Goal: Obtain resource: Download file/media

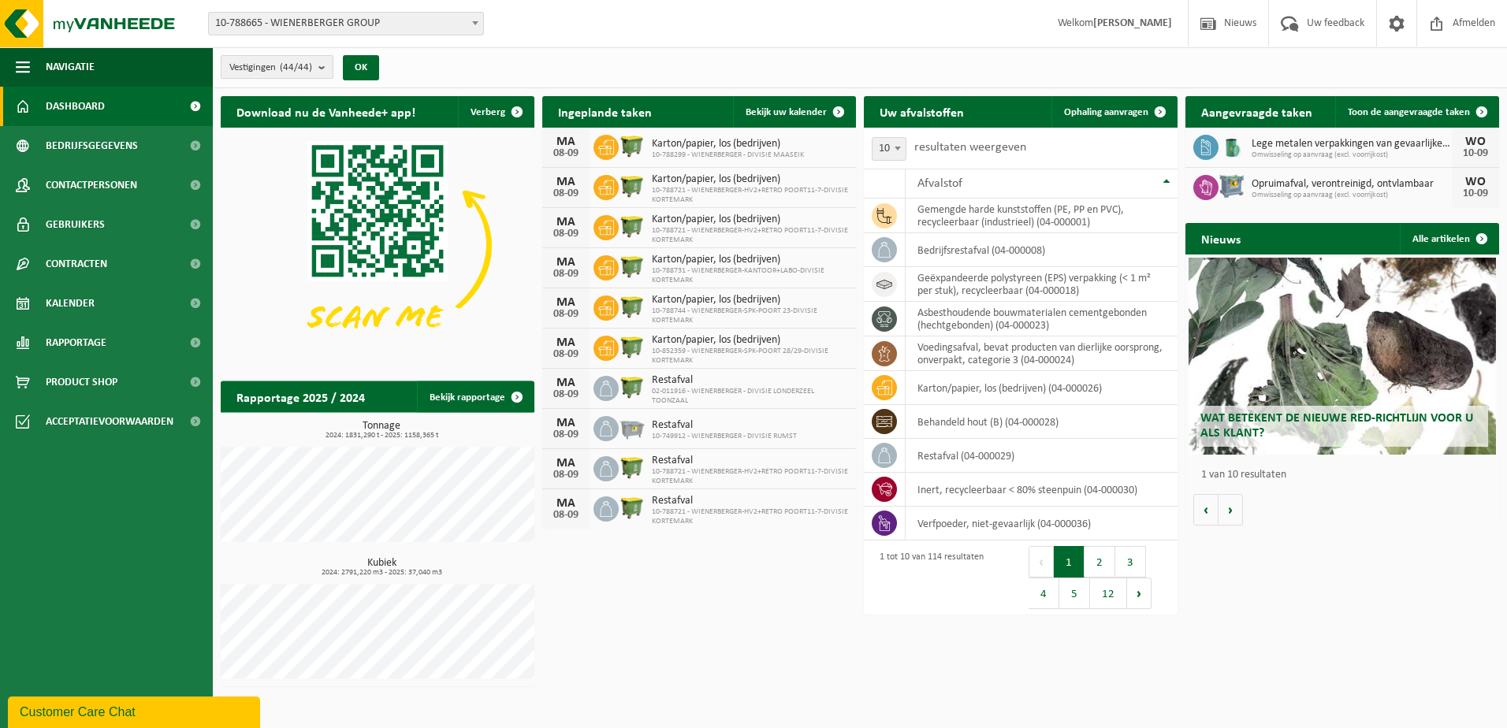
click at [326, 61] on b "submit" at bounding box center [326, 67] width 14 height 22
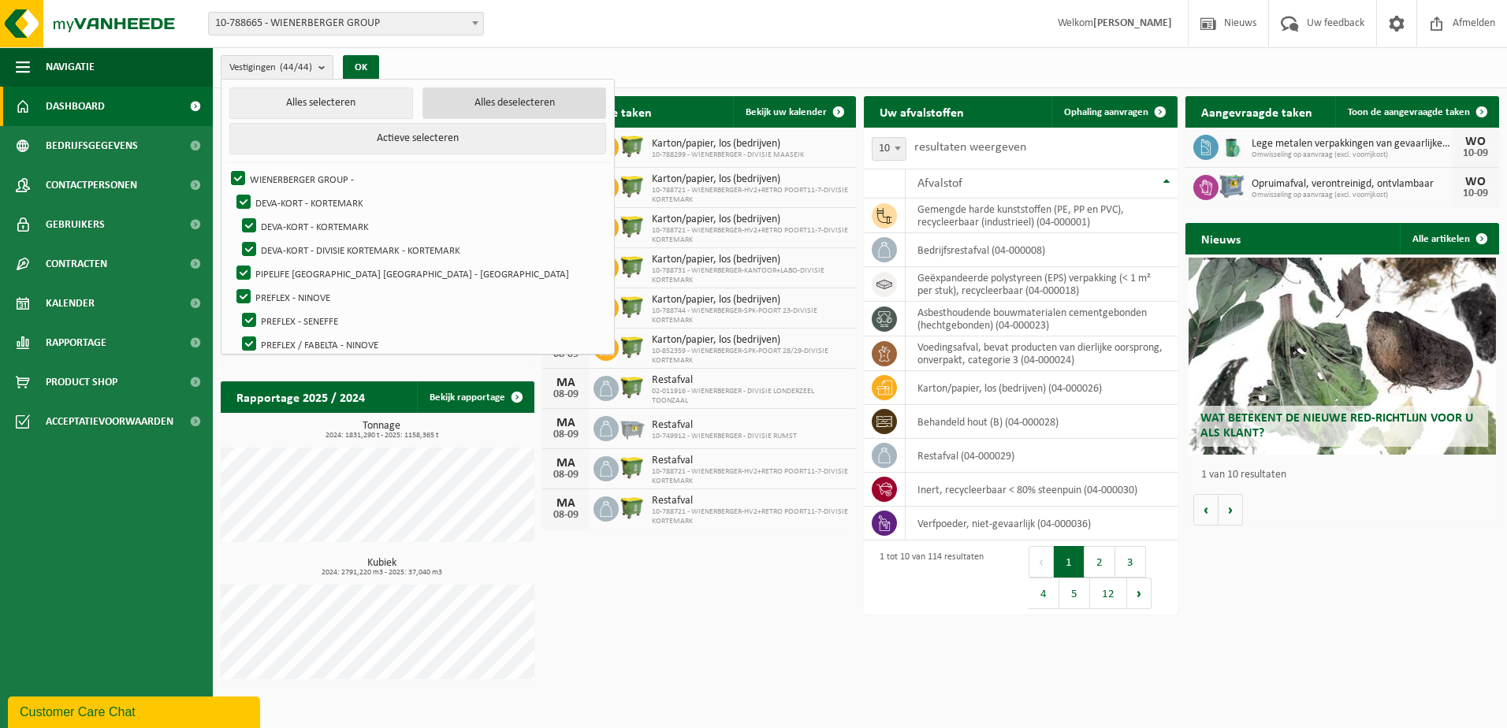
click at [482, 102] on button "Alles deselecteren" at bounding box center [515, 104] width 184 height 32
checkbox input "false"
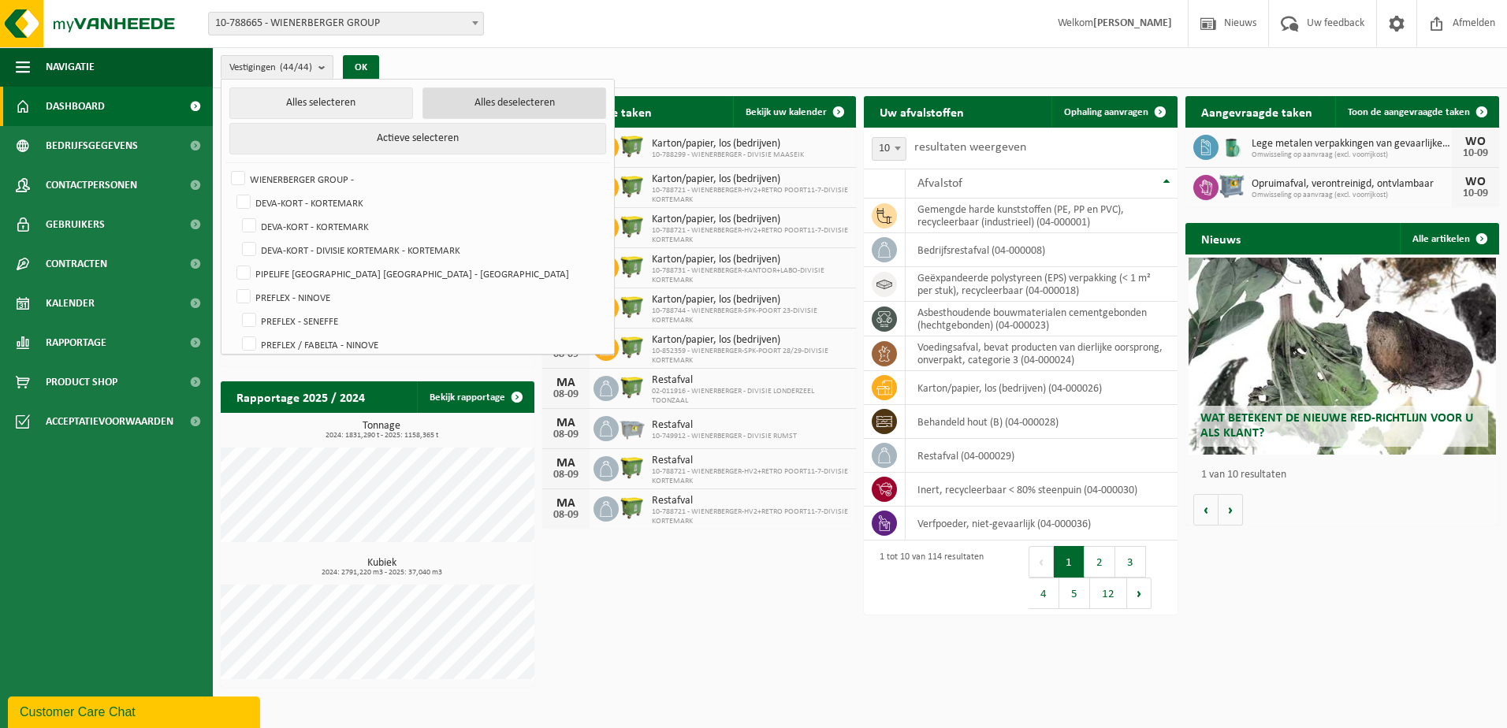
checkbox input "false"
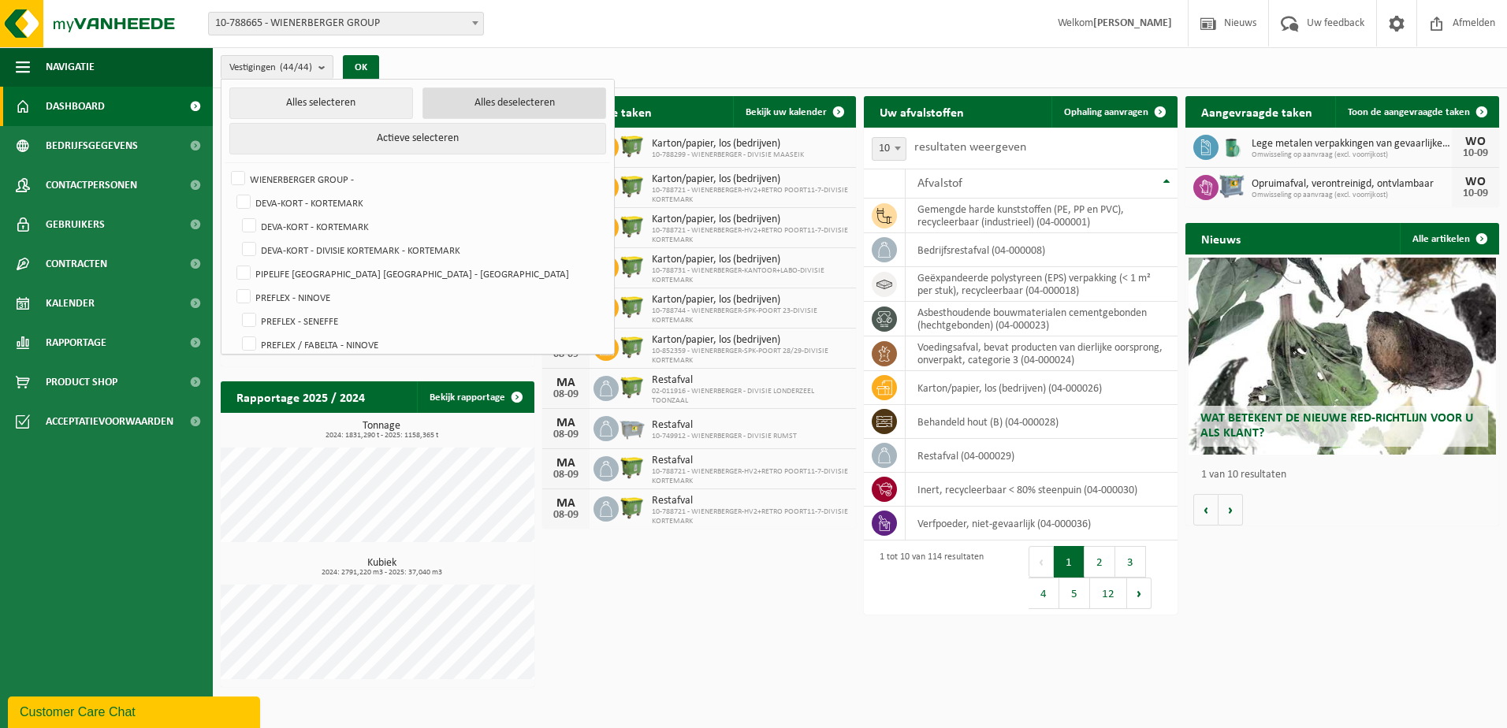
checkbox input "false"
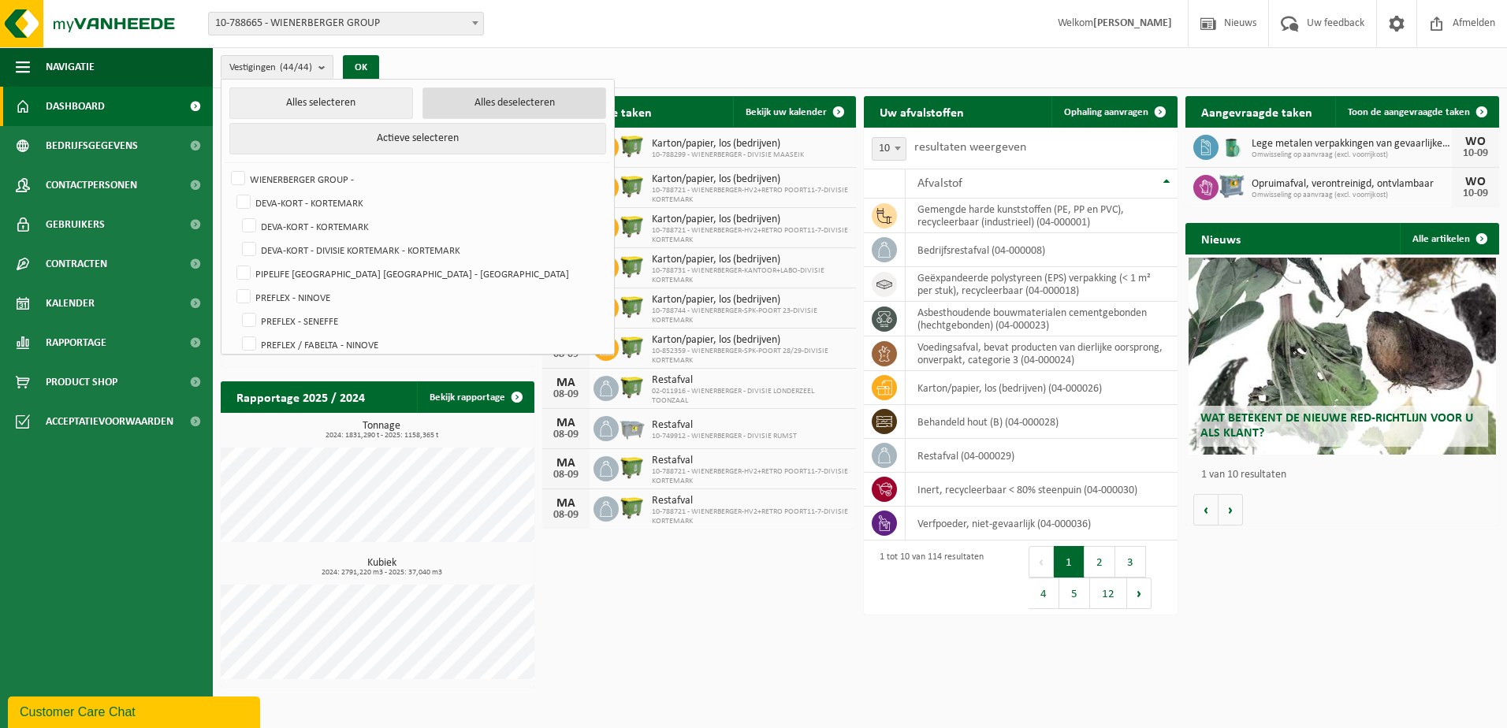
checkbox input "false"
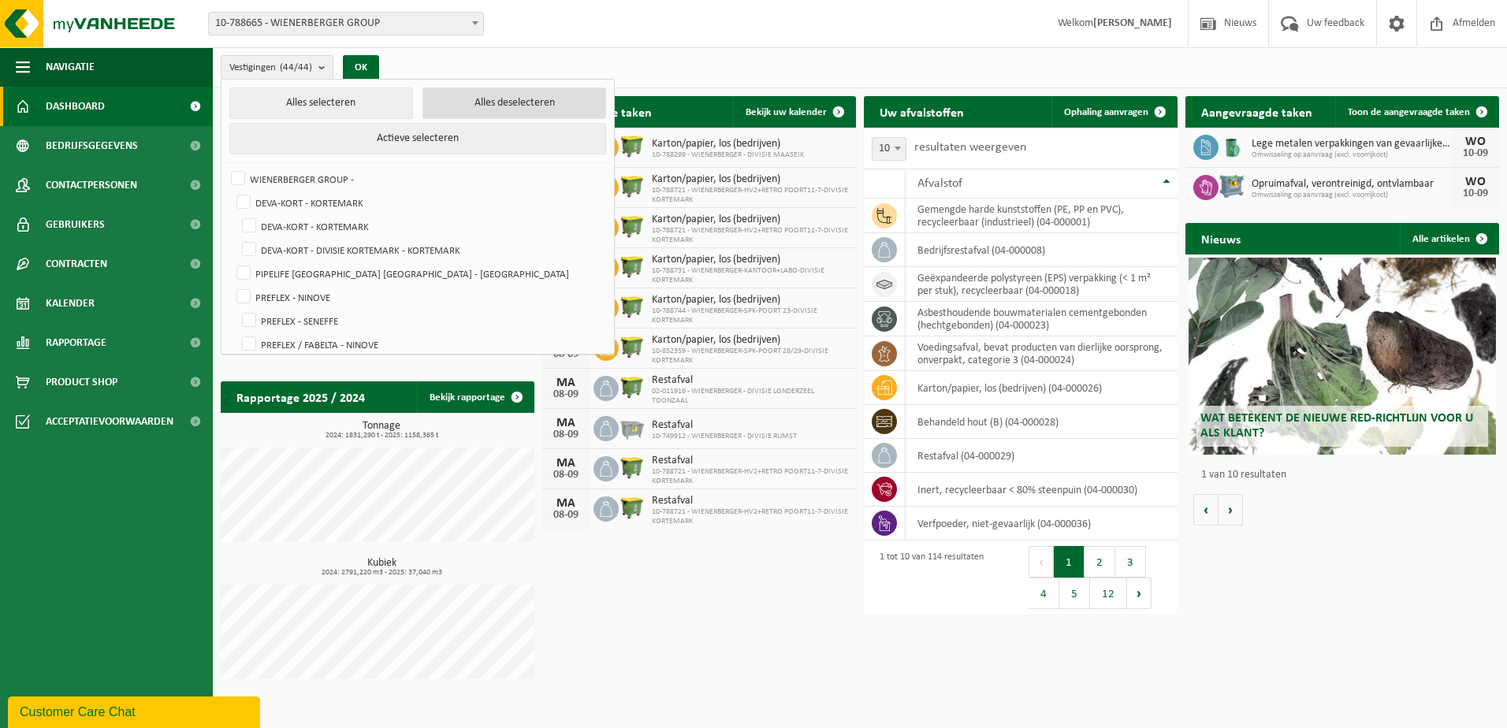
checkbox input "false"
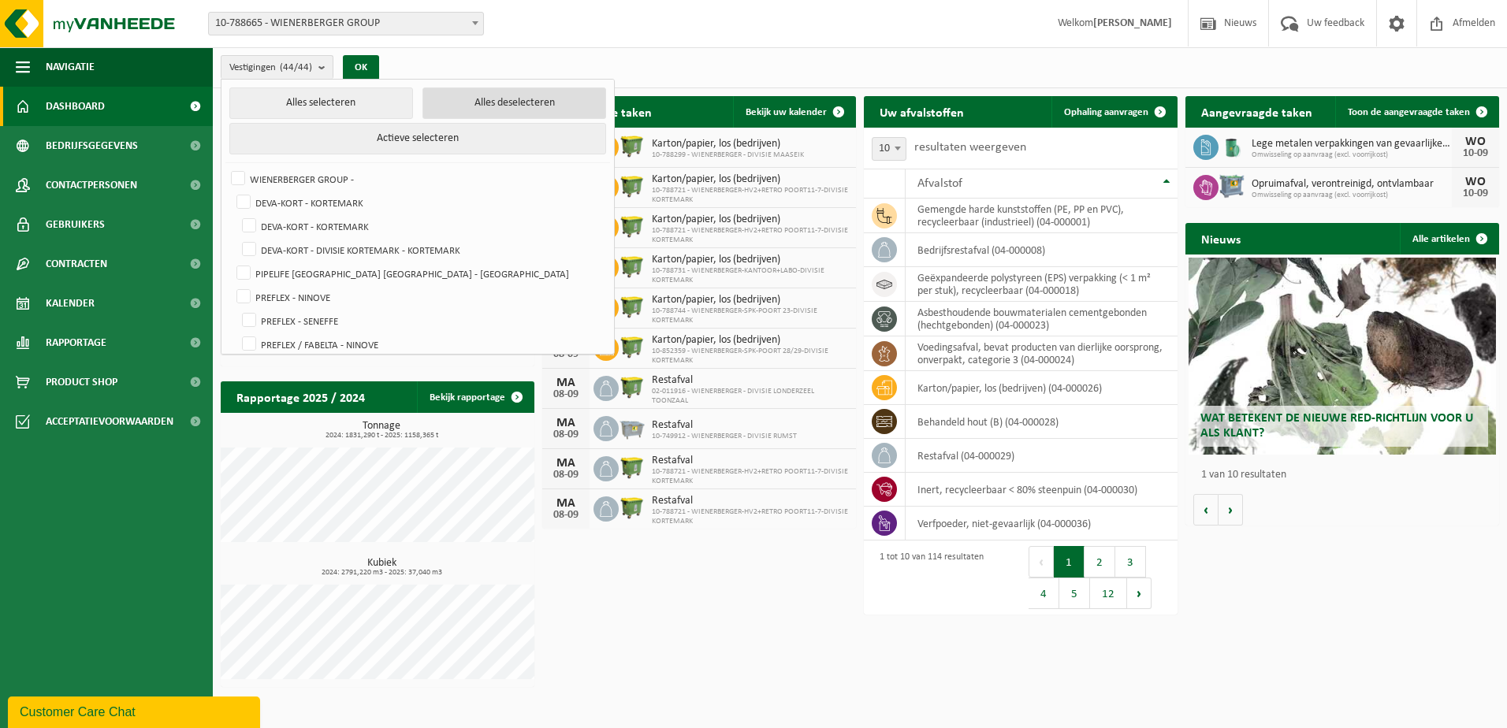
checkbox input "false"
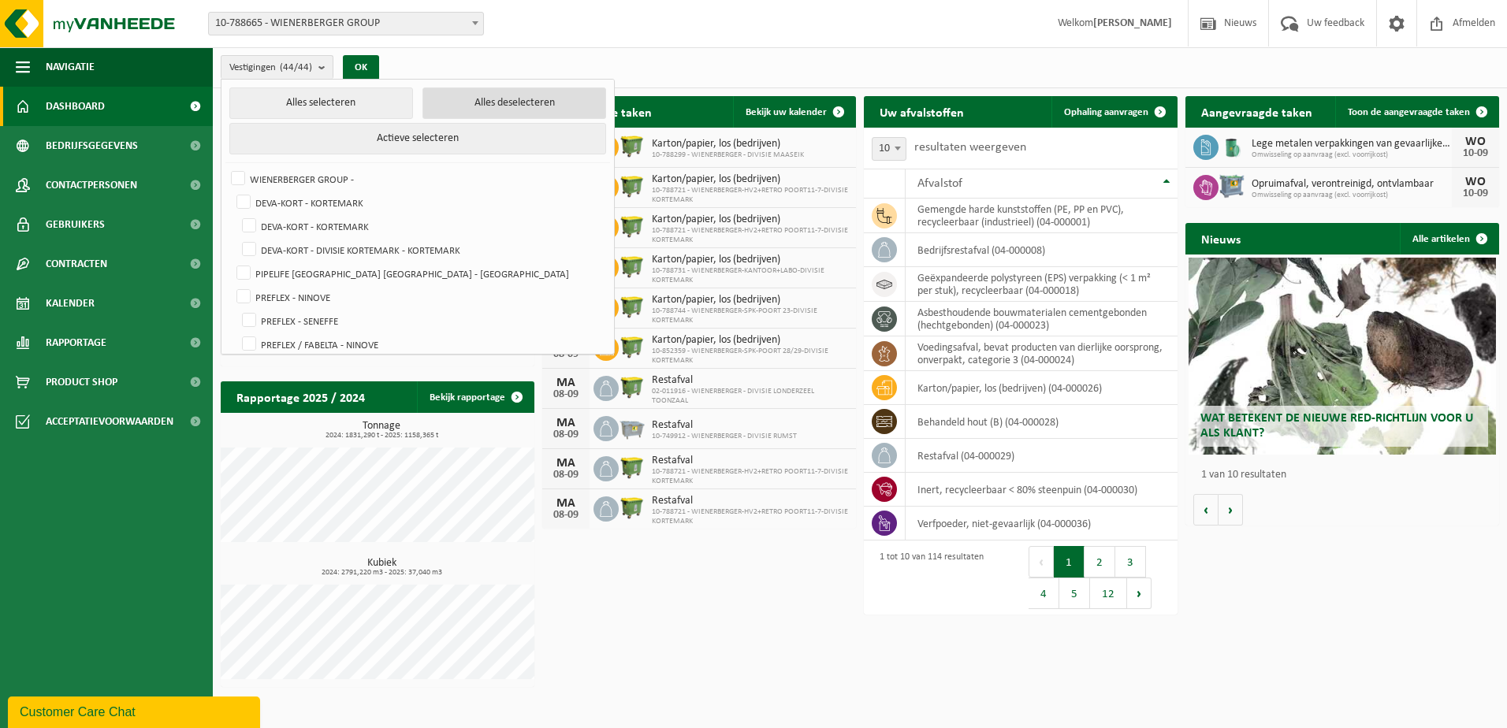
checkbox input "false"
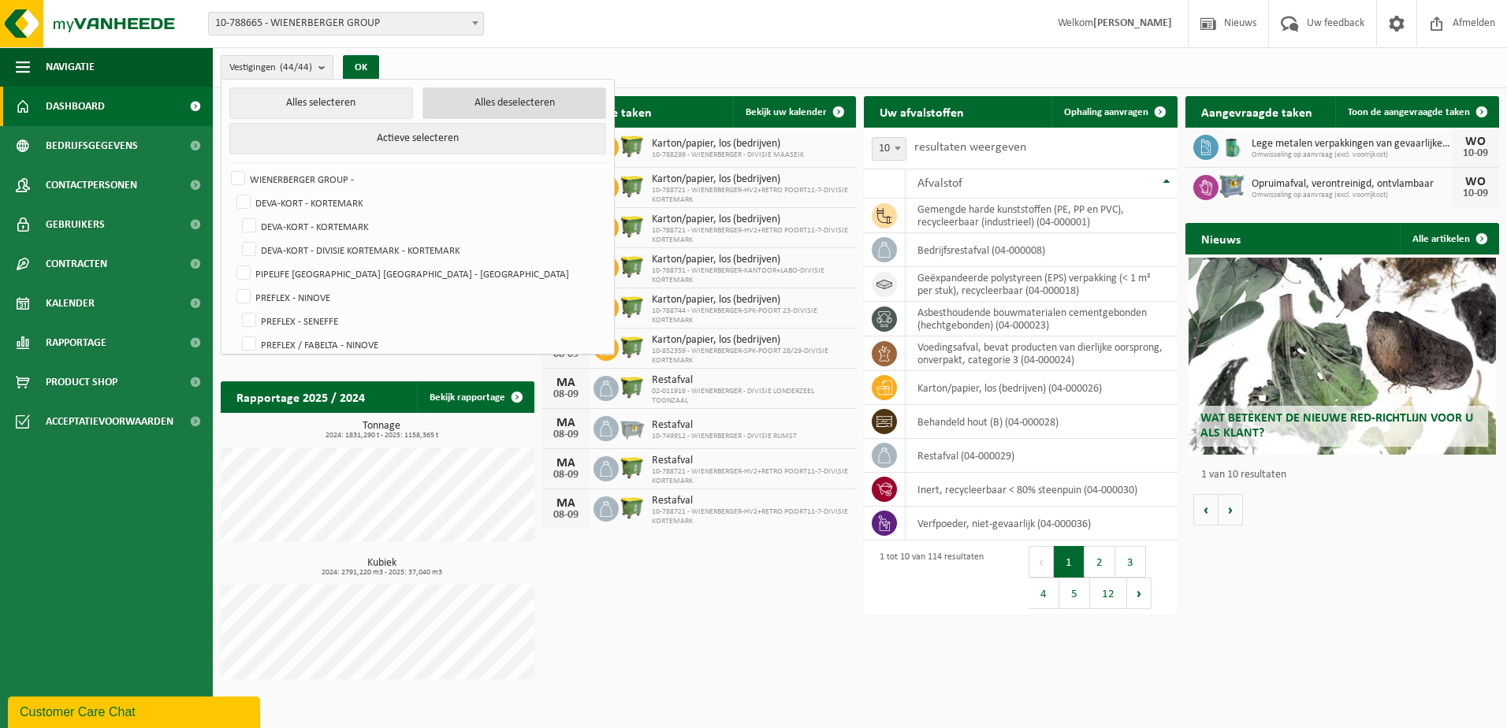
checkbox input "false"
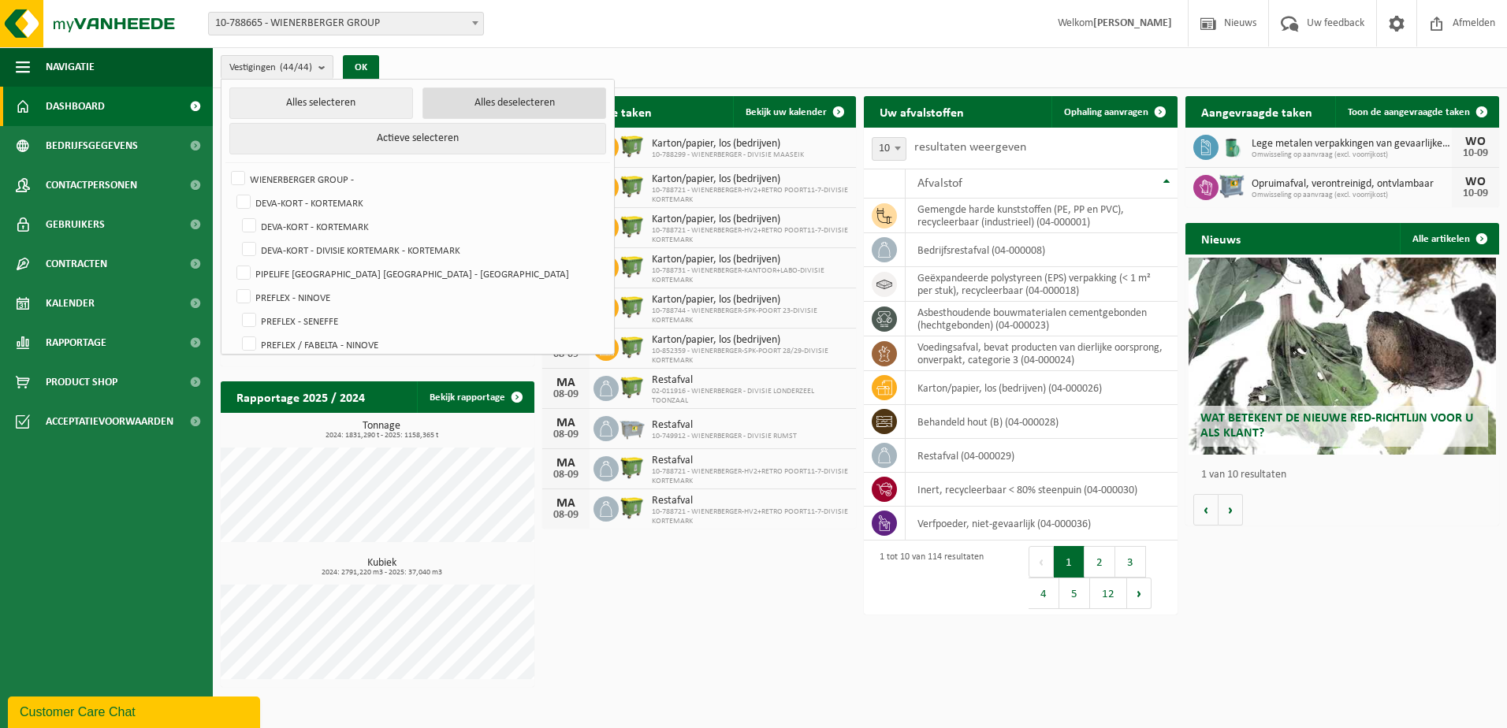
checkbox input "false"
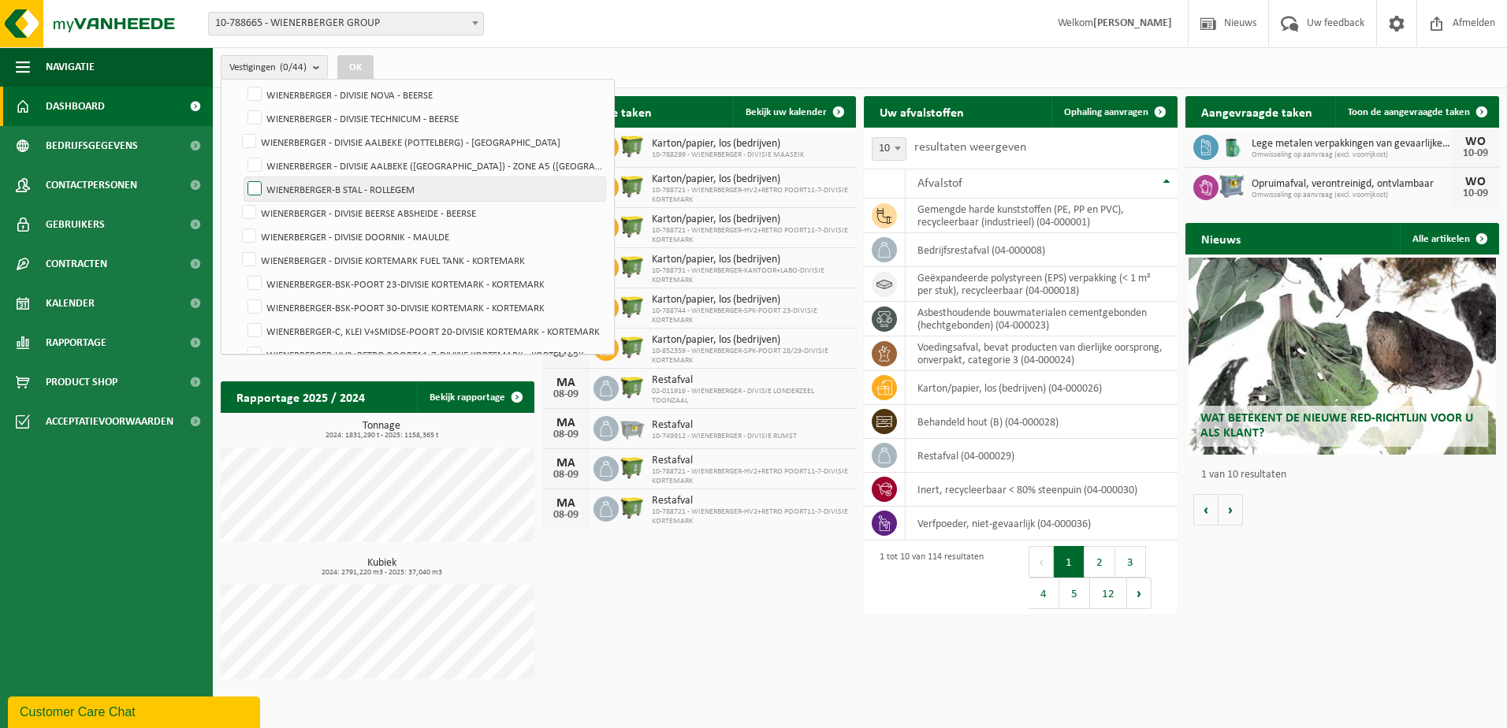
scroll to position [394, 0]
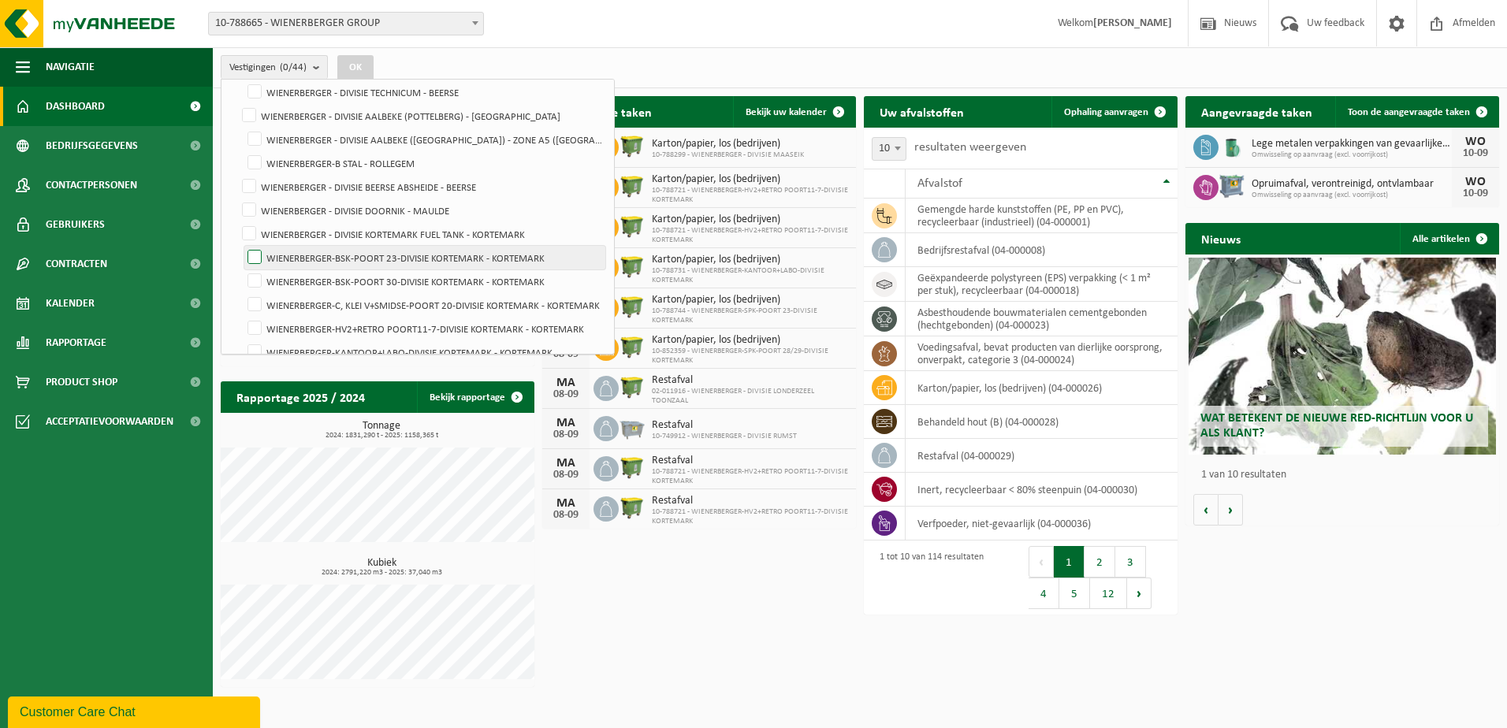
click at [251, 256] on label "WIENERBERGER-BSK-POORT 23-DIVISIE KORTEMARK - KORTEMARK" at bounding box center [424, 258] width 361 height 24
click at [242, 246] on input "WIENERBERGER-BSK-POORT 23-DIVISIE KORTEMARK - KORTEMARK" at bounding box center [241, 245] width 1 height 1
checkbox input "true"
click at [251, 274] on label "WIENERBERGER-BSK-POORT 30-DIVISIE KORTEMARK - KORTEMARK" at bounding box center [424, 282] width 361 height 24
click at [242, 270] on input "WIENERBERGER-BSK-POORT 30-DIVISIE KORTEMARK - KORTEMARK" at bounding box center [241, 269] width 1 height 1
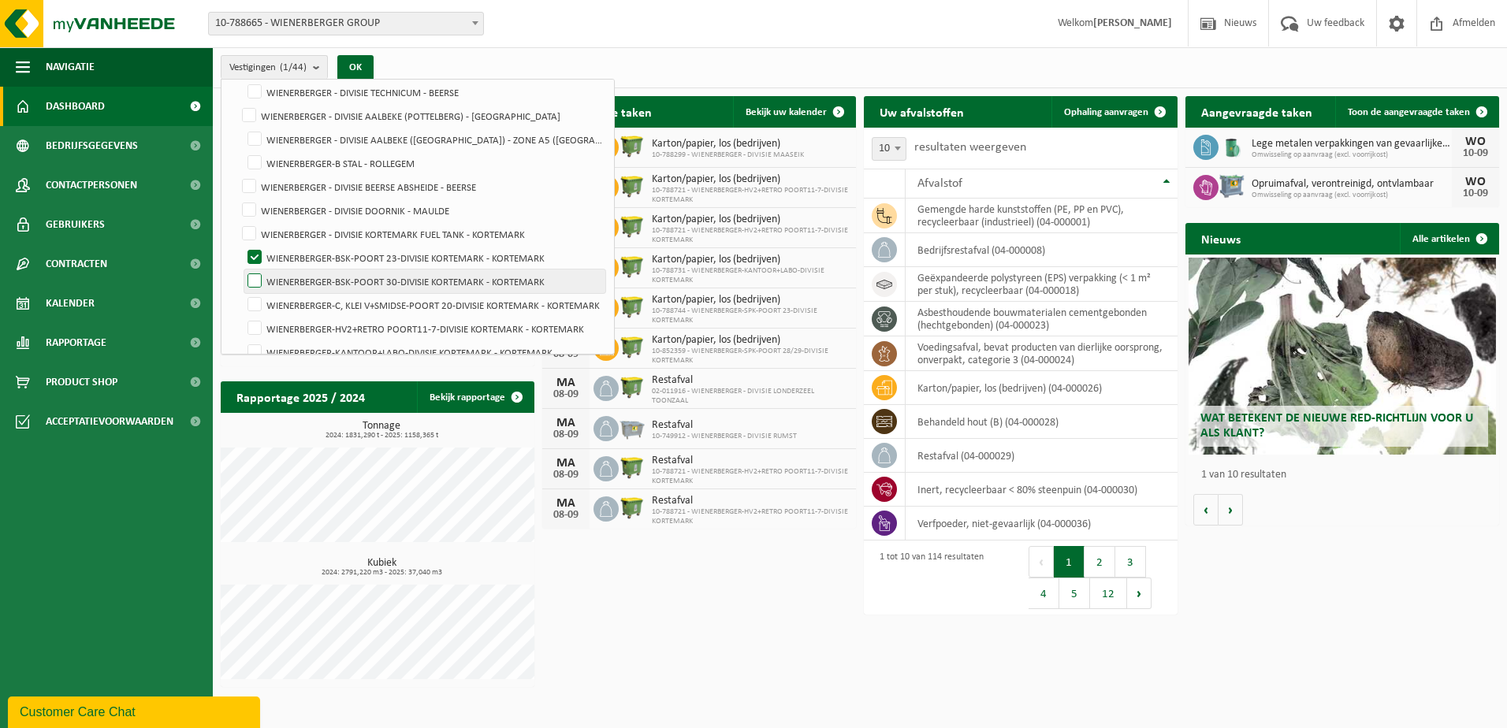
checkbox input "true"
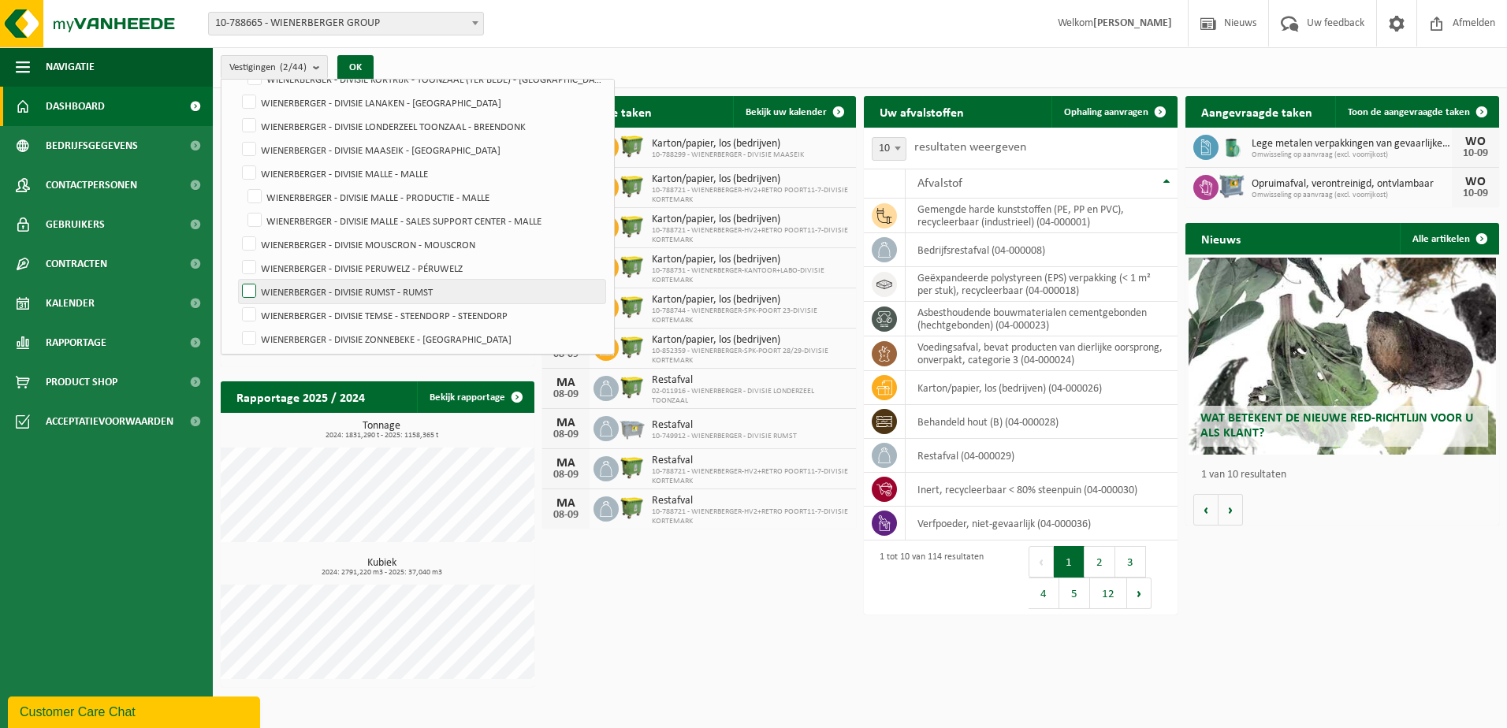
scroll to position [860, 0]
click at [704, 43] on div "Vestiging: 10-788665 - WIENERBERGER GROUP 10-788769 - DEVA-KORT - KORTEMARK 10-…" at bounding box center [753, 24] width 1507 height 48
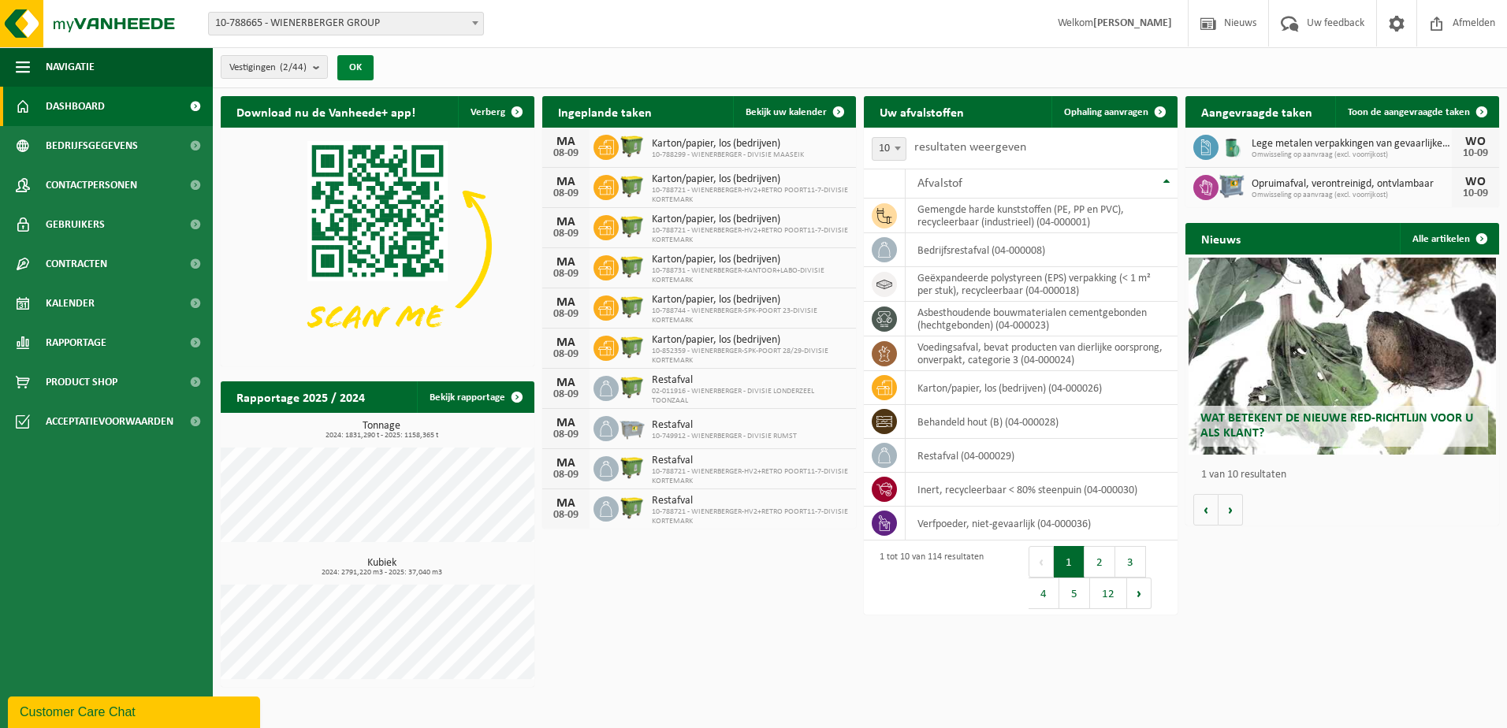
click at [367, 70] on button "OK" at bounding box center [355, 67] width 36 height 25
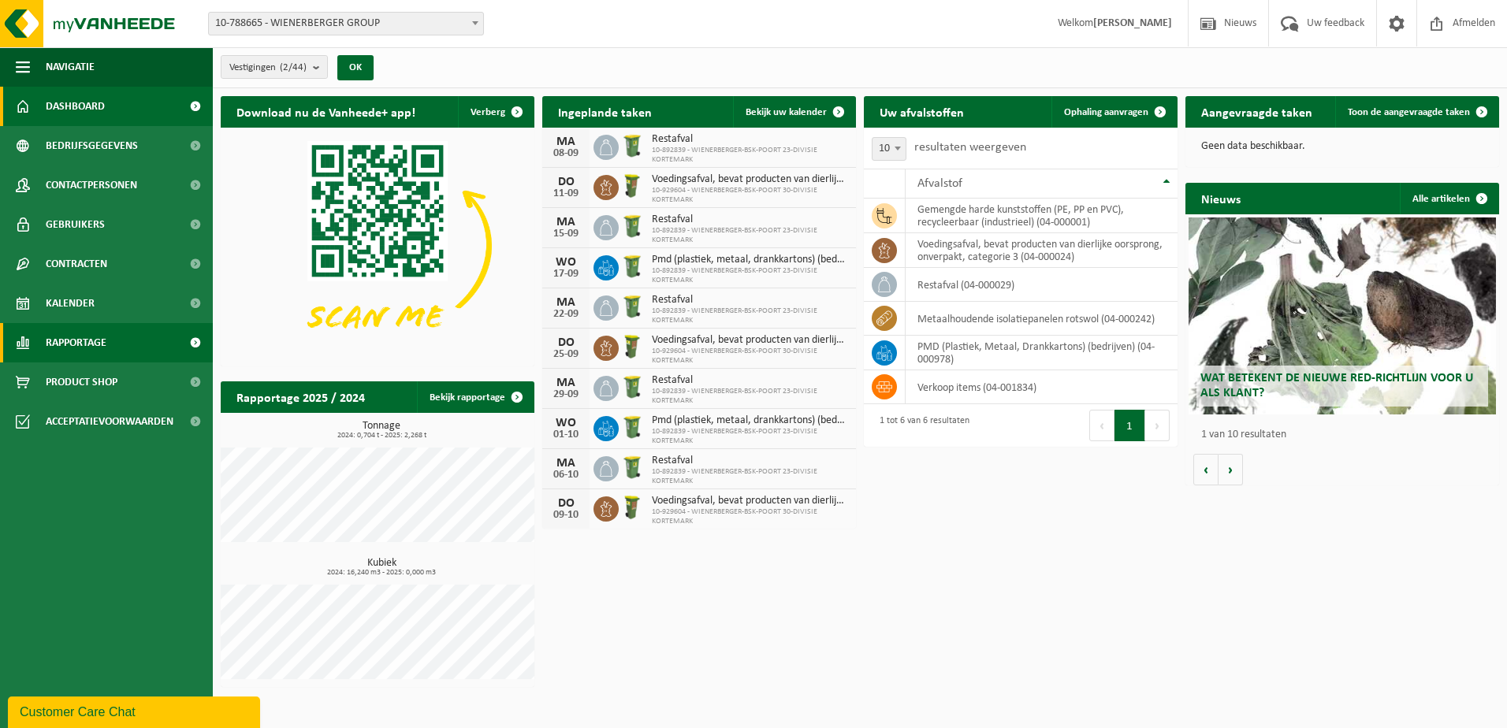
click at [89, 338] on span "Rapportage" at bounding box center [76, 342] width 61 height 39
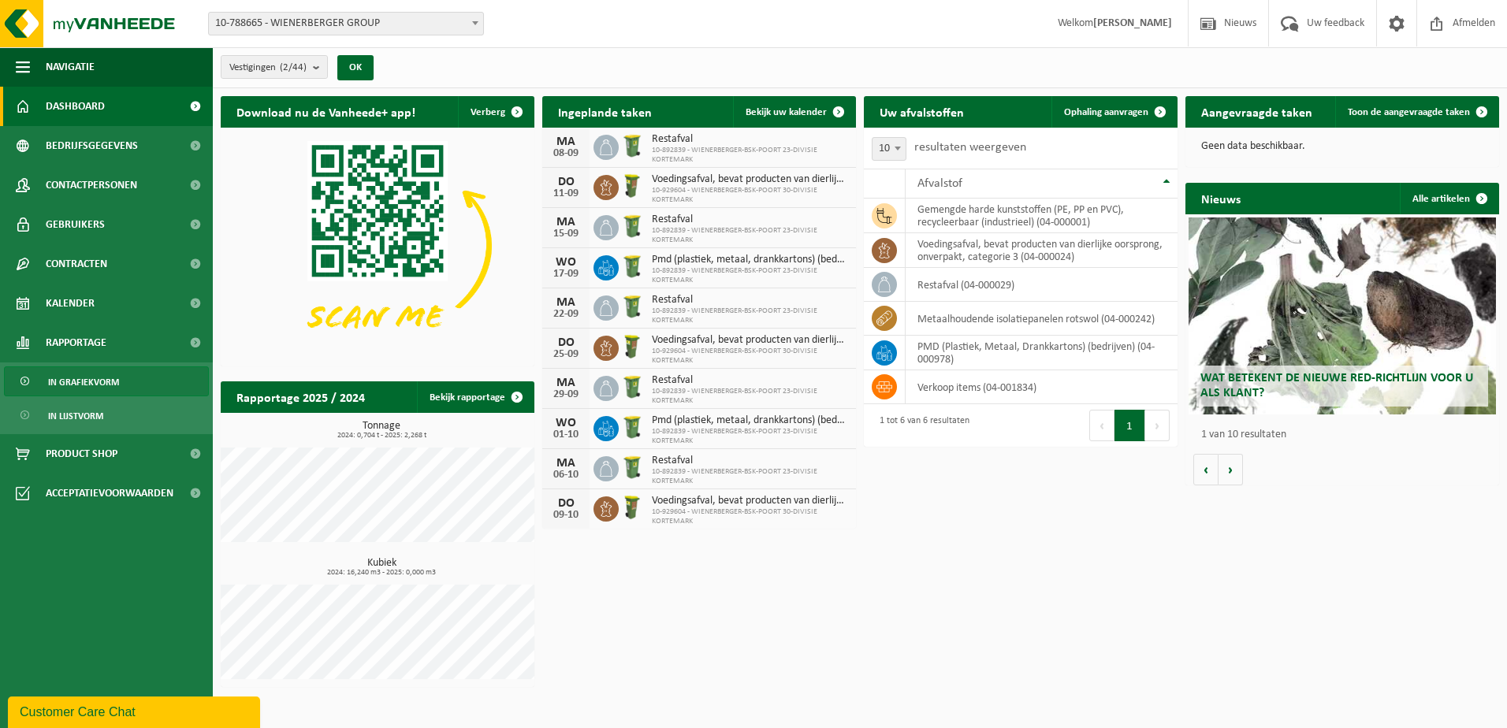
click at [101, 374] on span "In grafiekvorm" at bounding box center [83, 382] width 71 height 30
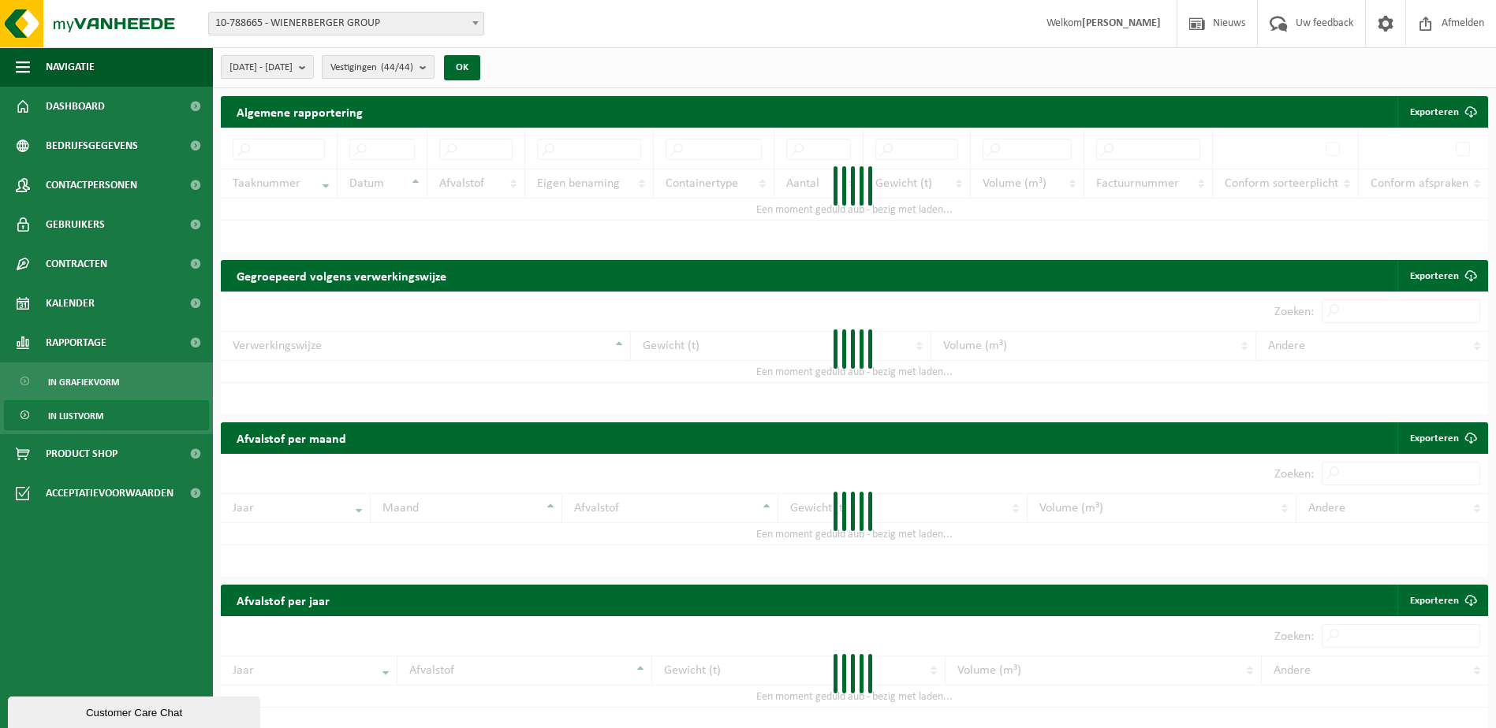
click at [413, 61] on span "Vestigingen (44/44)" at bounding box center [371, 68] width 83 height 24
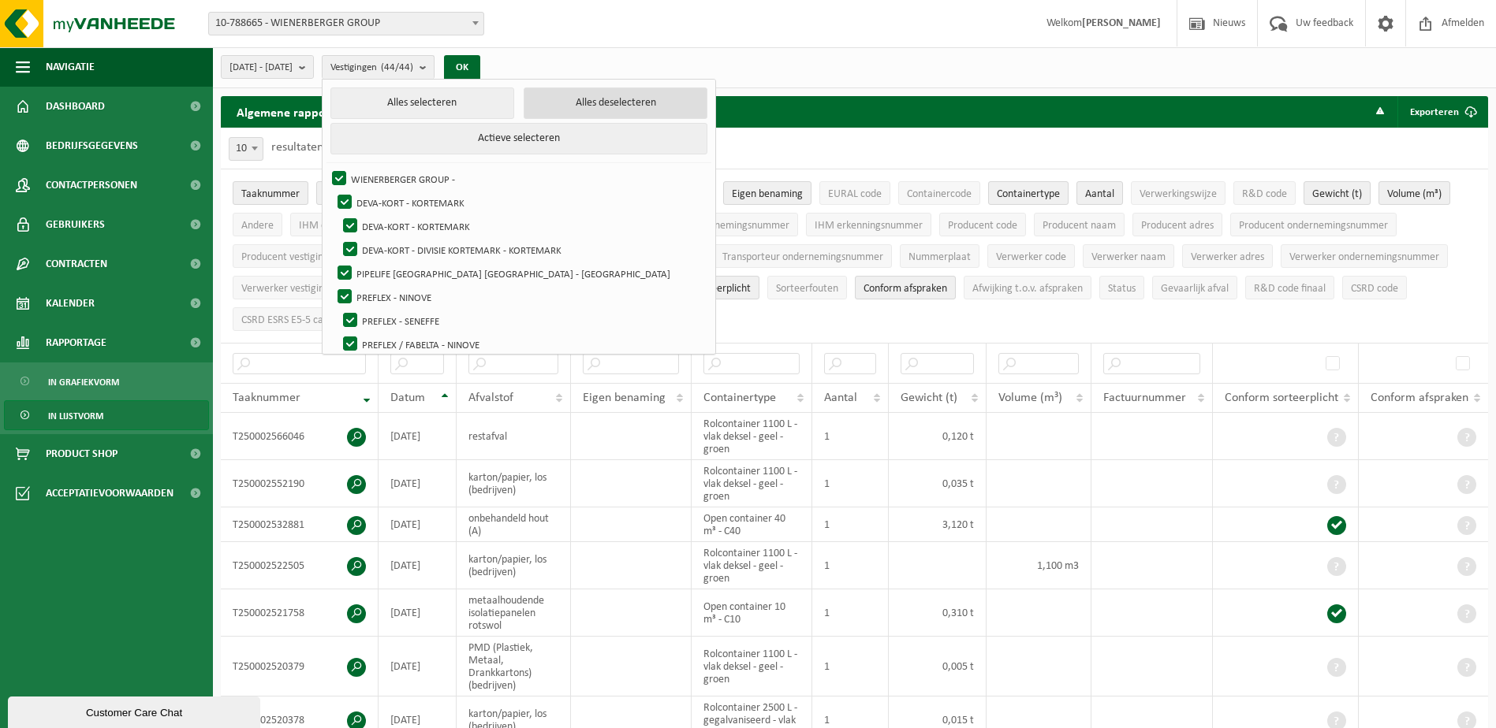
click at [654, 99] on button "Alles deselecteren" at bounding box center [615, 104] width 184 height 32
checkbox input "false"
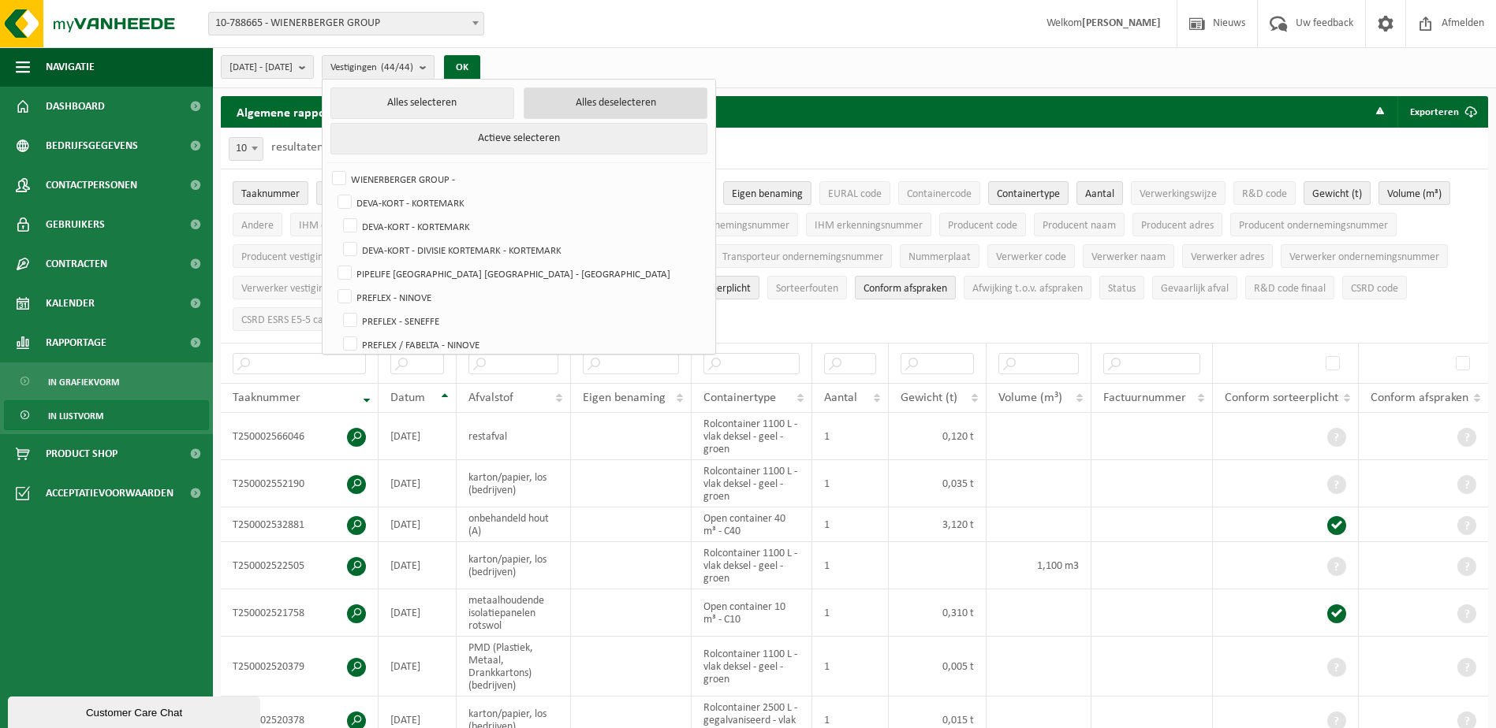
checkbox input "false"
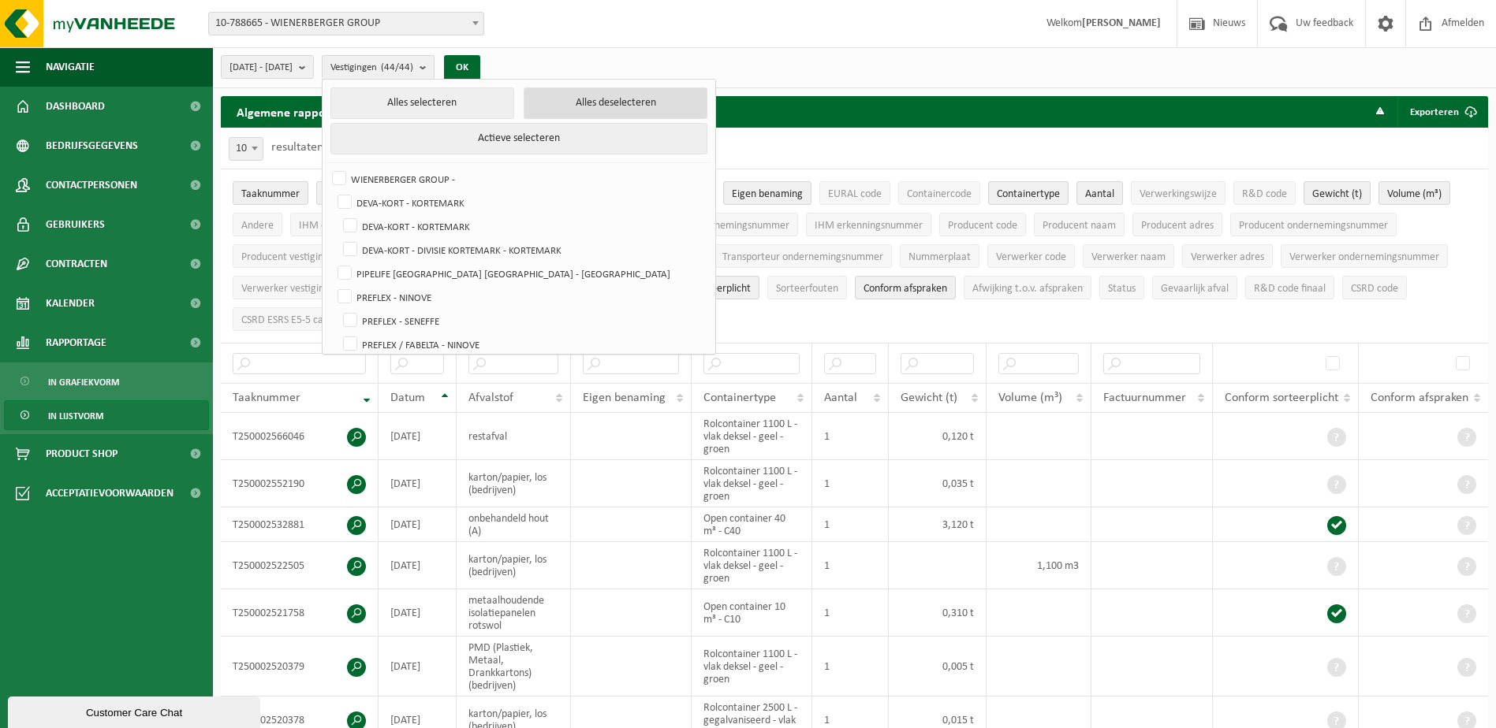
checkbox input "false"
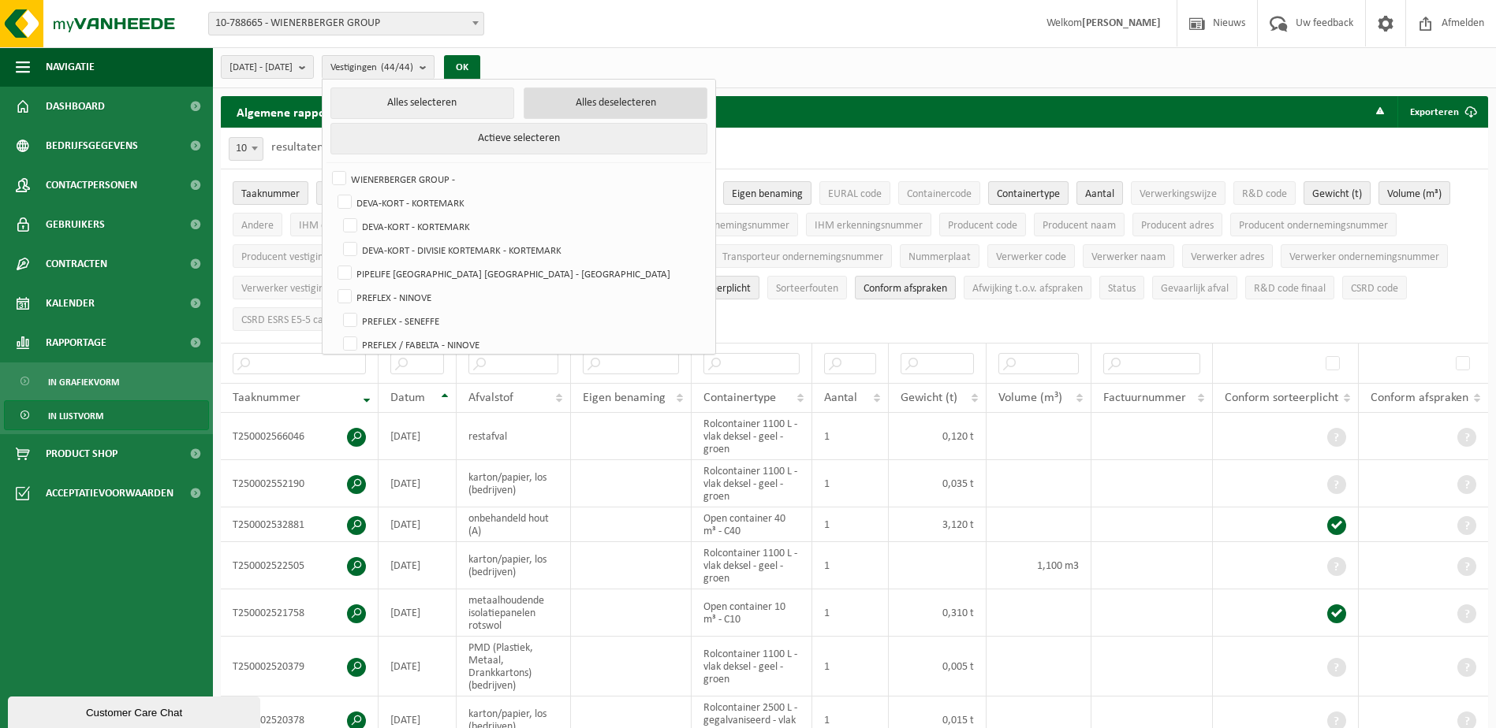
checkbox input "false"
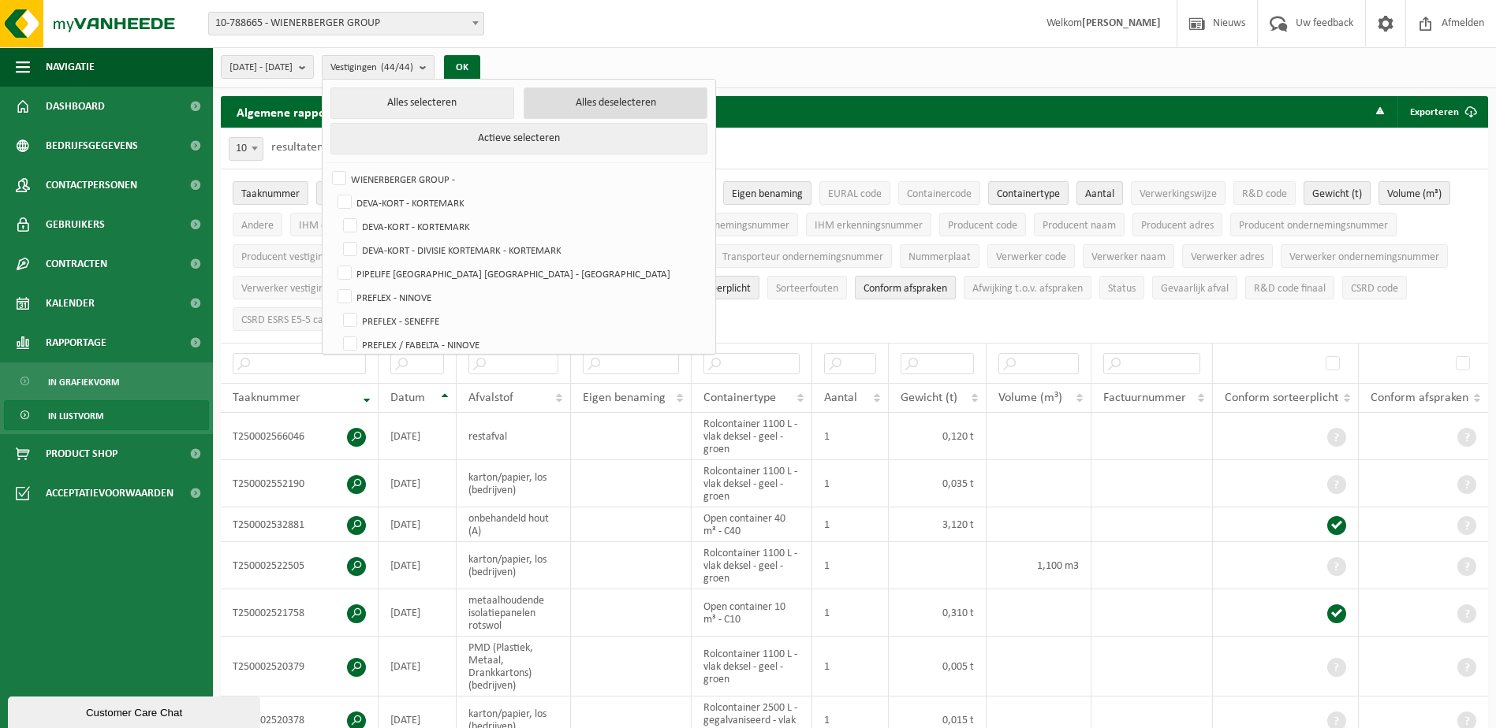
checkbox input "false"
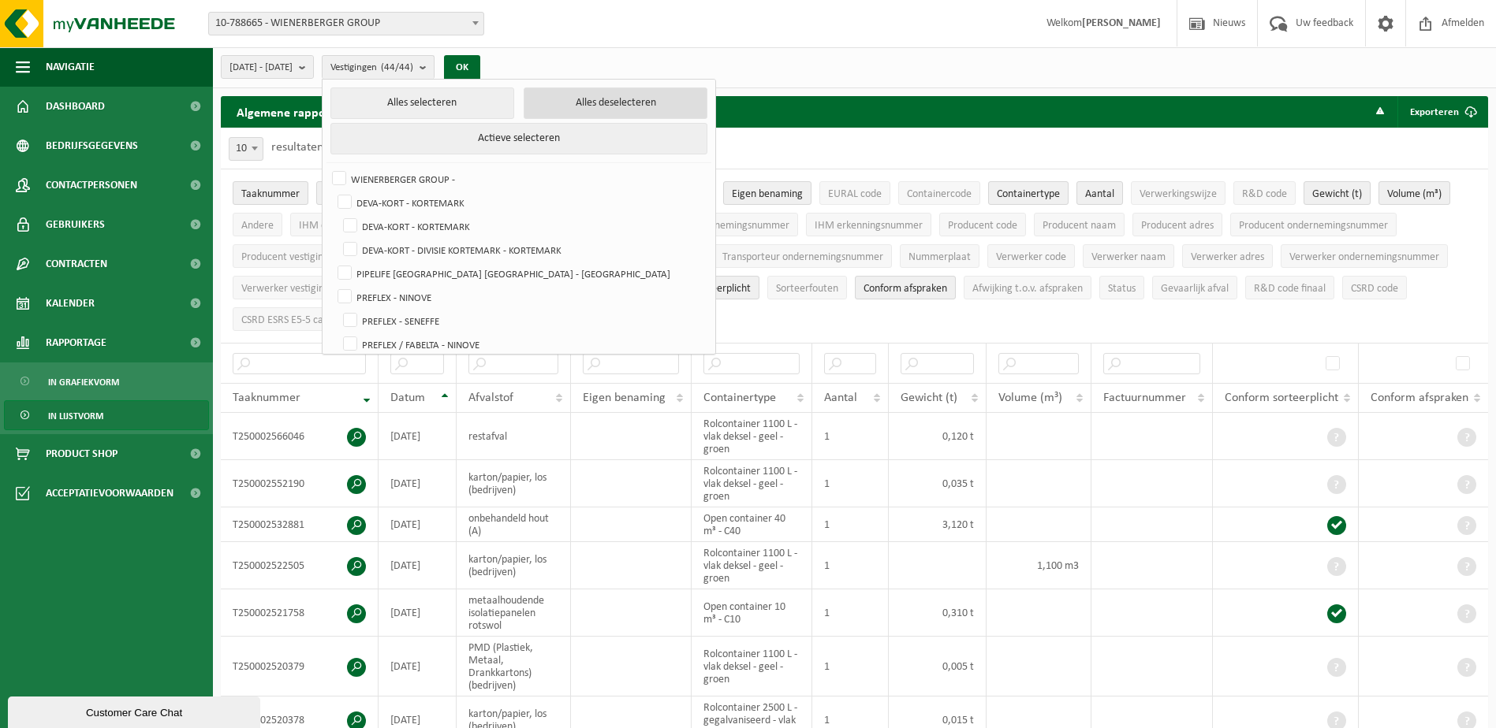
checkbox input "false"
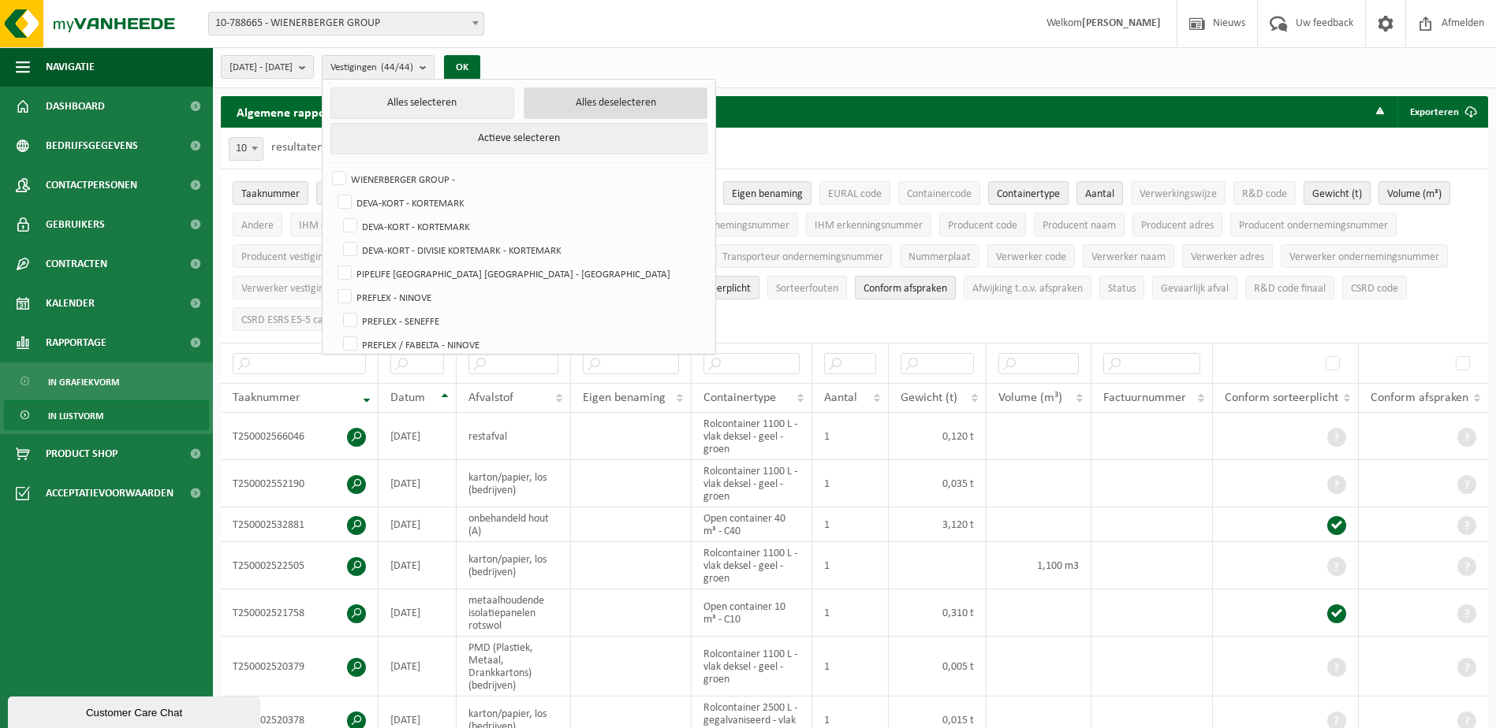
checkbox input "false"
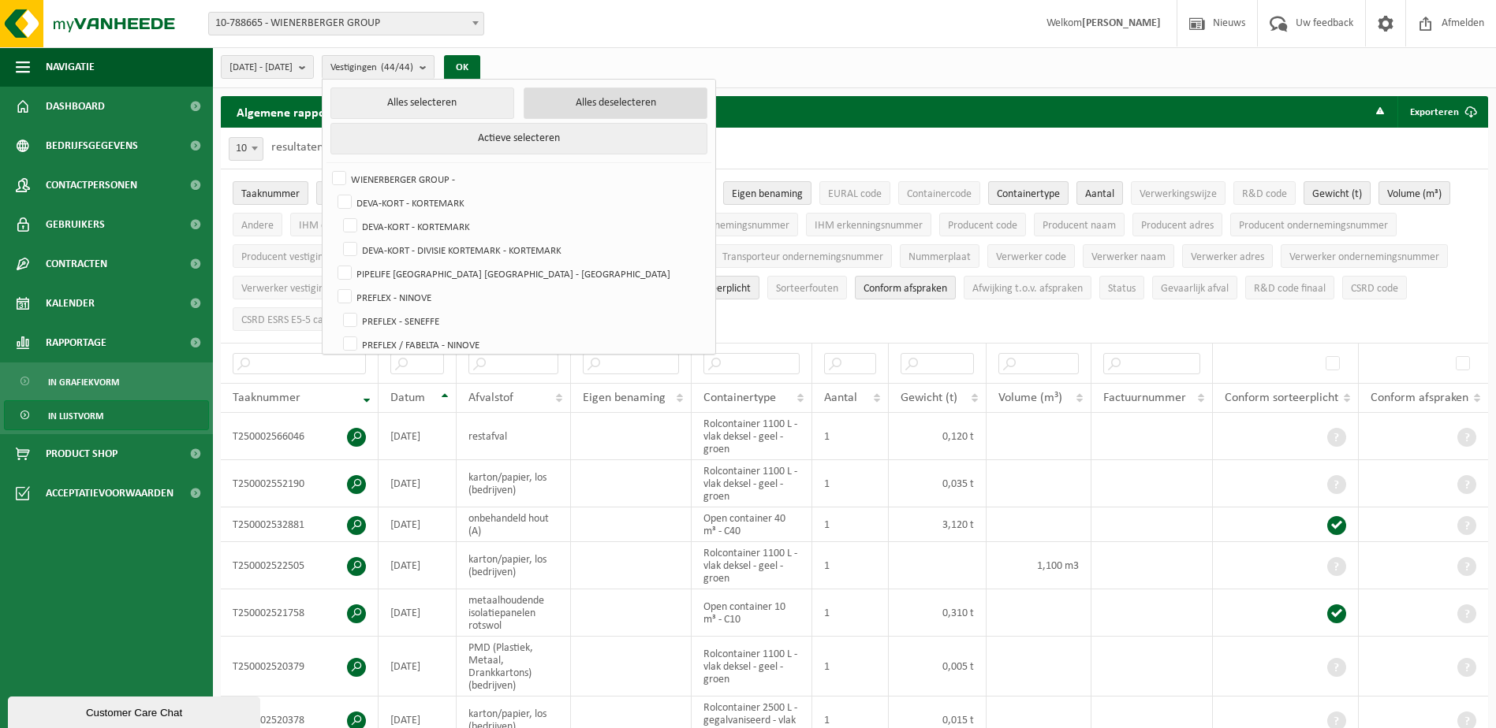
checkbox input "false"
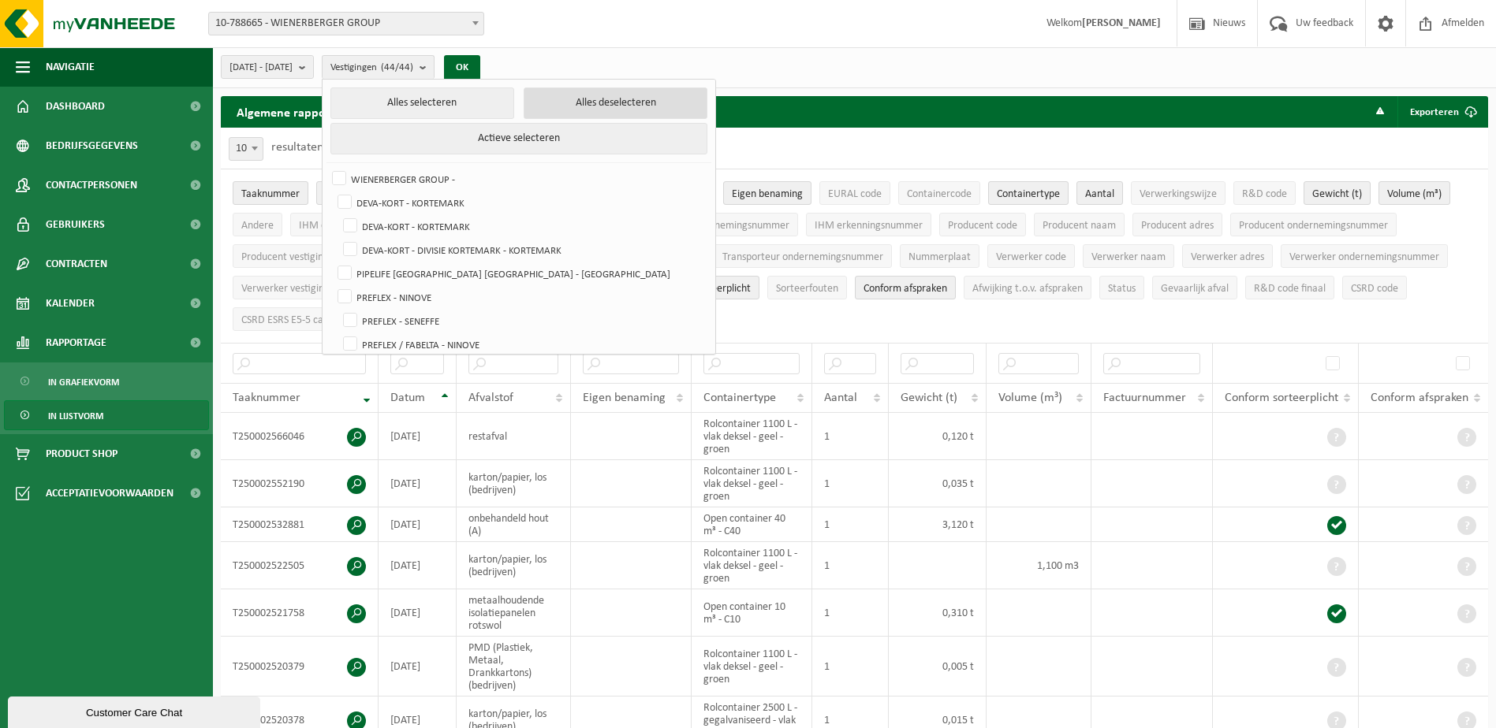
checkbox input "false"
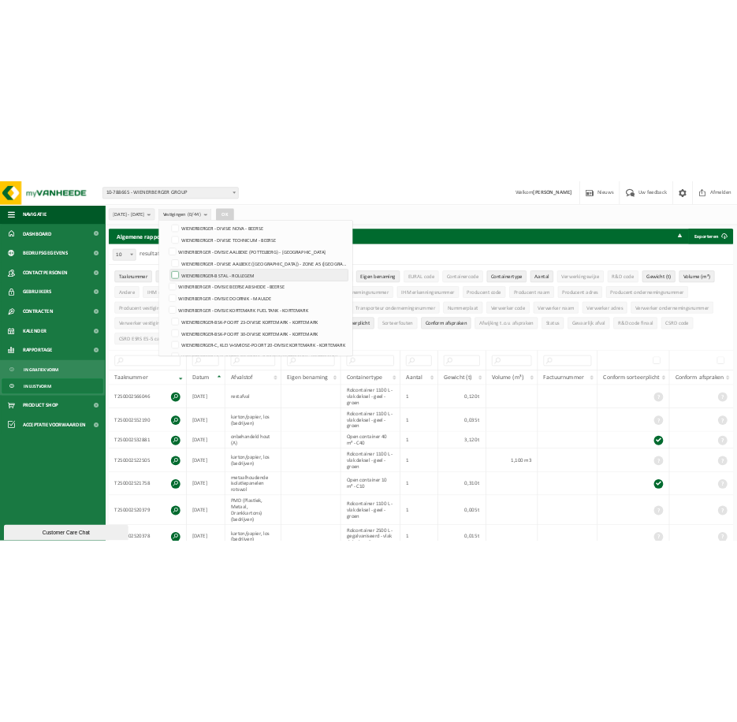
scroll to position [473, 0]
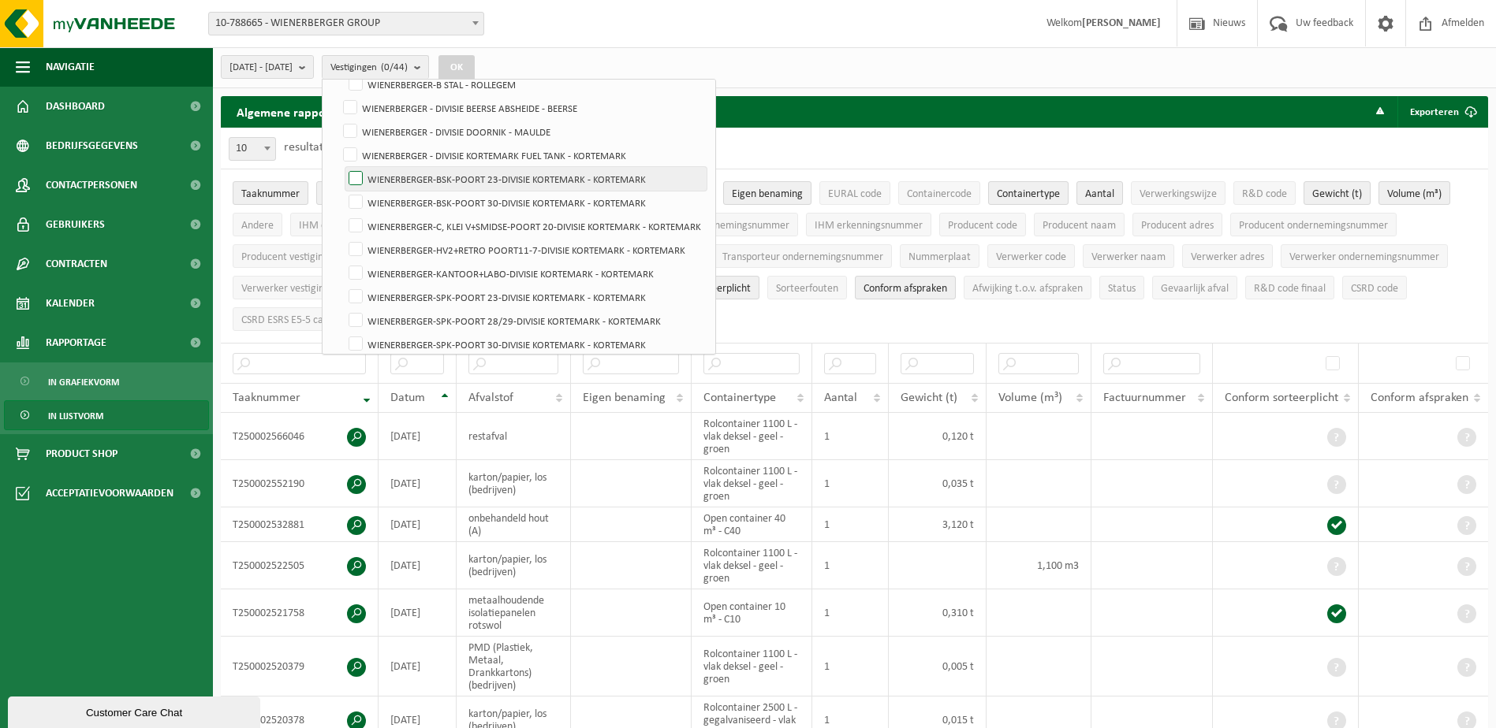
click at [399, 178] on label "WIENERBERGER-BSK-POORT 23-DIVISIE KORTEMARK - KORTEMARK" at bounding box center [525, 179] width 361 height 24
click at [343, 167] on input "WIENERBERGER-BSK-POORT 23-DIVISIE KORTEMARK - KORTEMARK" at bounding box center [342, 166] width 1 height 1
checkbox input "true"
click at [394, 201] on label "WIENERBERGER-BSK-POORT 30-DIVISIE KORTEMARK - KORTEMARK" at bounding box center [525, 203] width 361 height 24
click at [343, 191] on input "WIENERBERGER-BSK-POORT 30-DIVISIE KORTEMARK - KORTEMARK" at bounding box center [342, 190] width 1 height 1
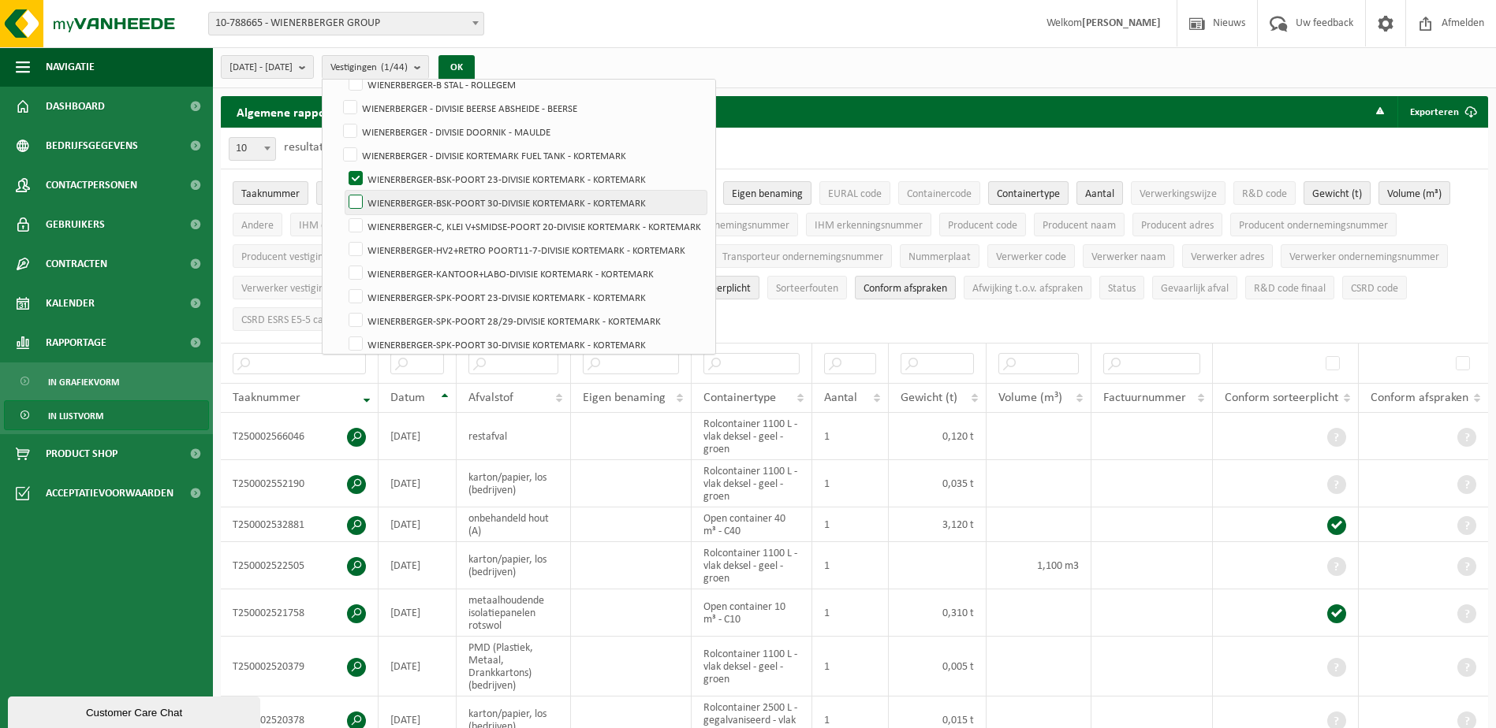
checkbox input "true"
click at [475, 68] on button "OK" at bounding box center [456, 67] width 36 height 25
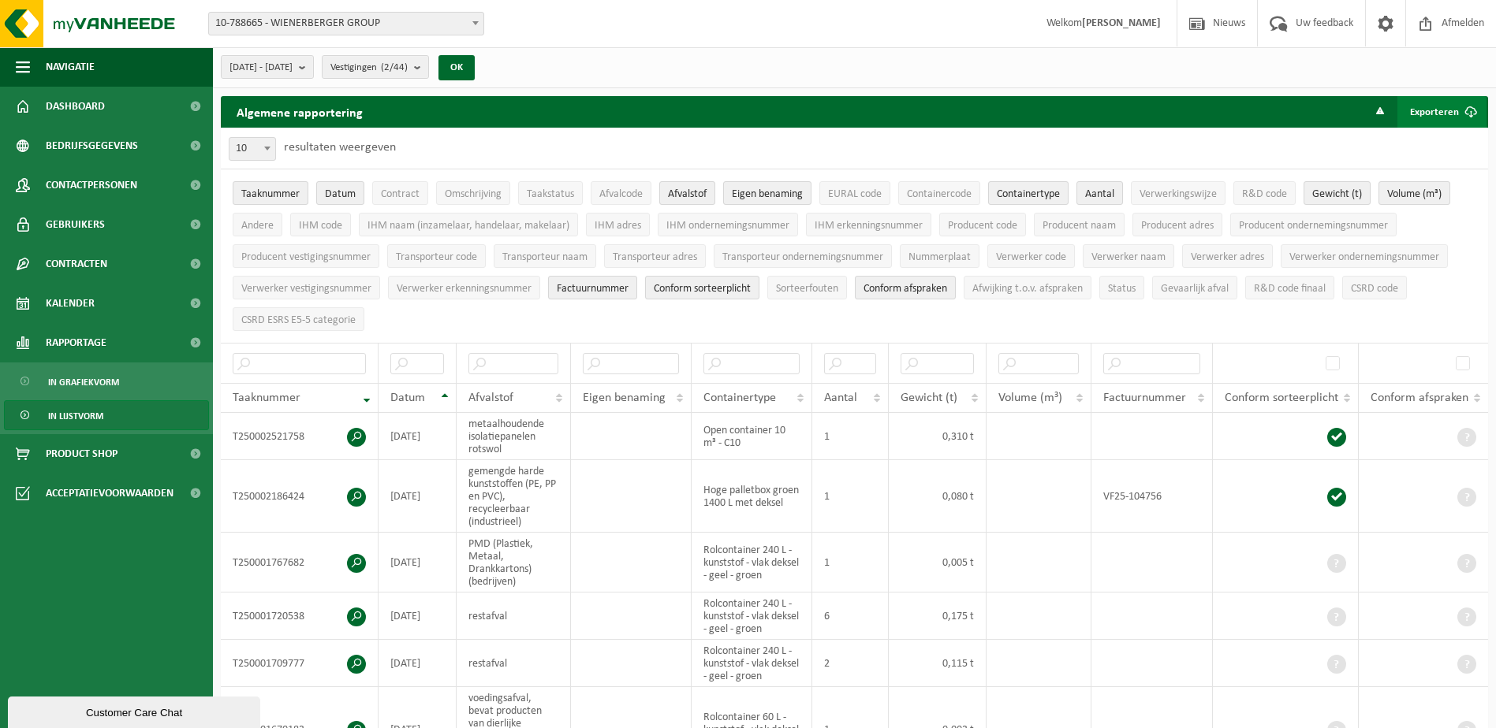
click at [1444, 111] on button "Exporteren" at bounding box center [1441, 112] width 89 height 32
click at [1378, 166] on link "Alle beschikbare kolommen" at bounding box center [1414, 175] width 143 height 32
click at [314, 65] on button "[DATE] - [DATE]" at bounding box center [267, 67] width 93 height 24
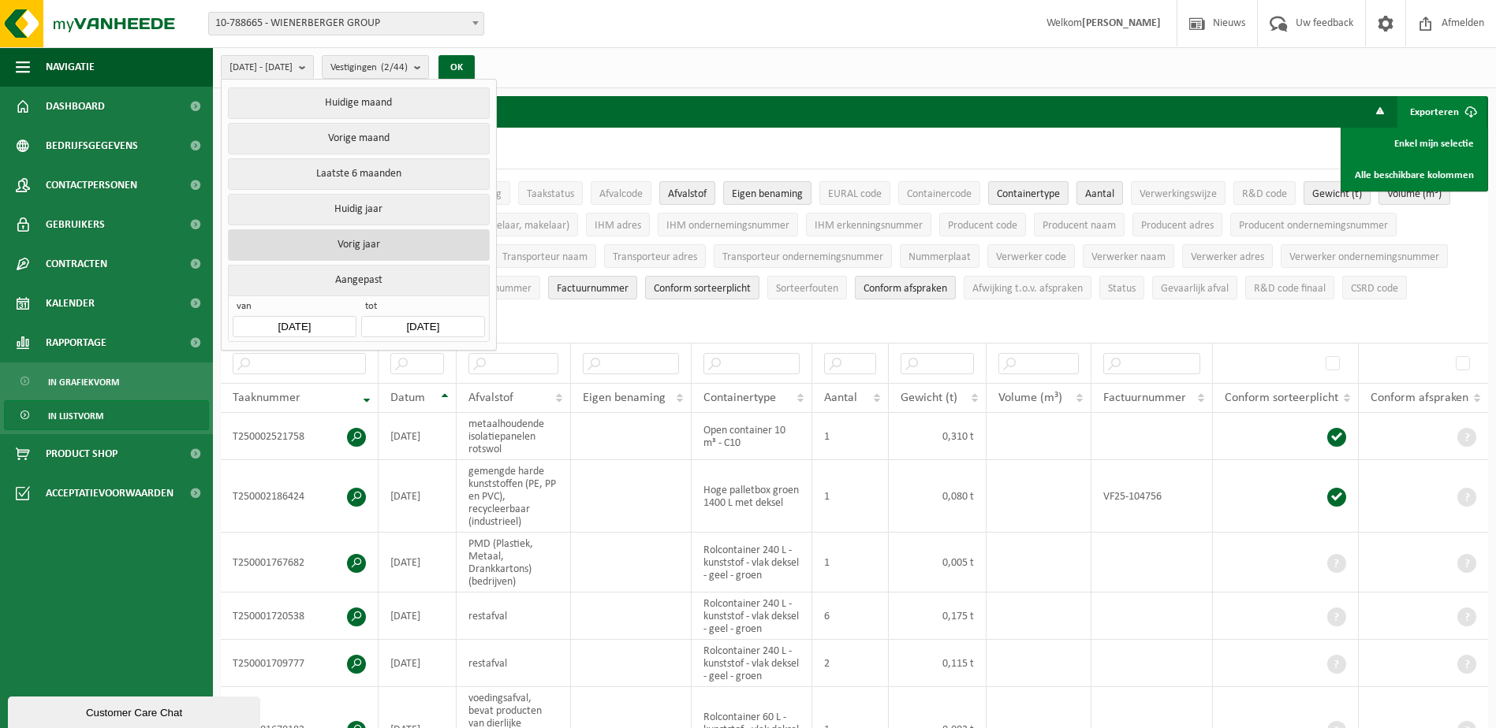
click at [375, 240] on button "Vorig jaar" at bounding box center [358, 245] width 261 height 32
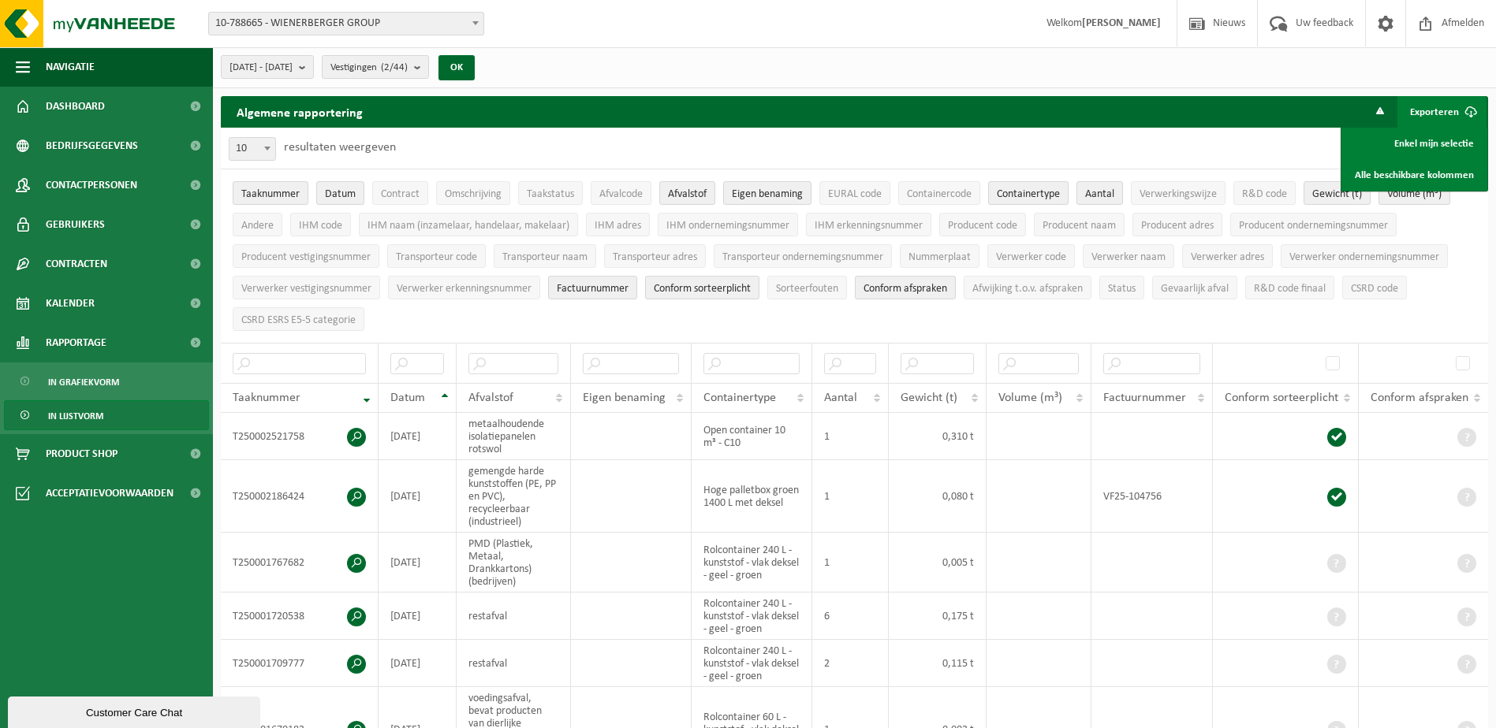
click at [492, 63] on div "[DATE] - [DATE] Huidige maand Vorige maand Laatste 6 maanden Huidig jaar Vorig …" at bounding box center [352, 67] width 279 height 34
click at [475, 69] on button "OK" at bounding box center [456, 67] width 36 height 25
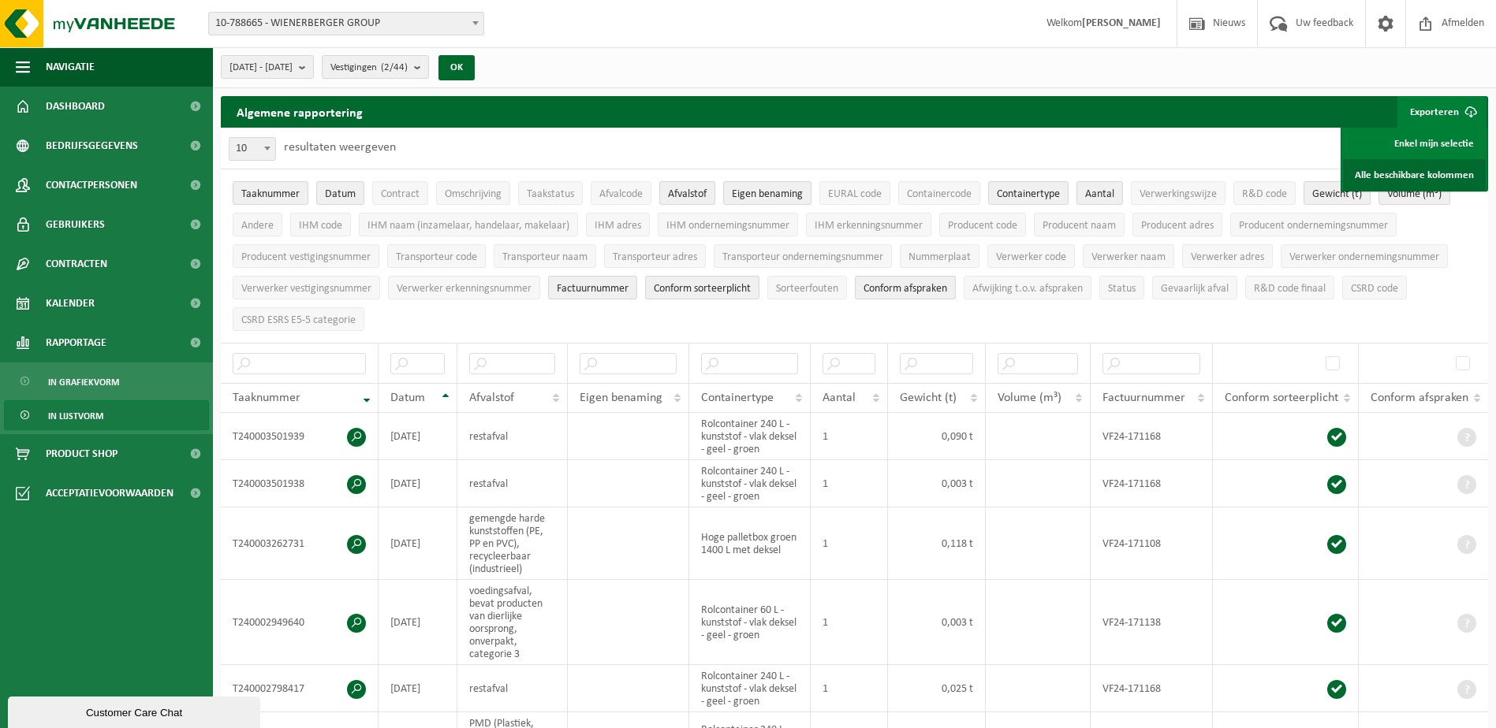
click at [1386, 166] on link "Alle beschikbare kolommen" at bounding box center [1414, 175] width 143 height 32
